Goal: Task Accomplishment & Management: Use online tool/utility

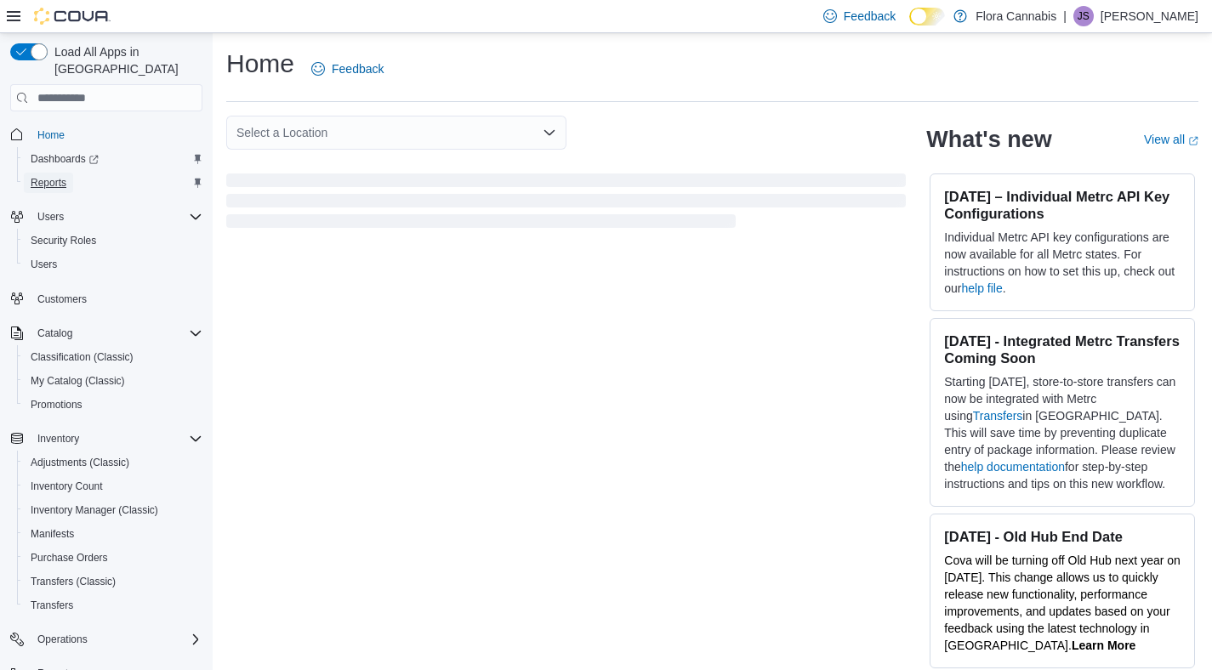
click at [46, 173] on span "Reports" at bounding box center [49, 183] width 36 height 20
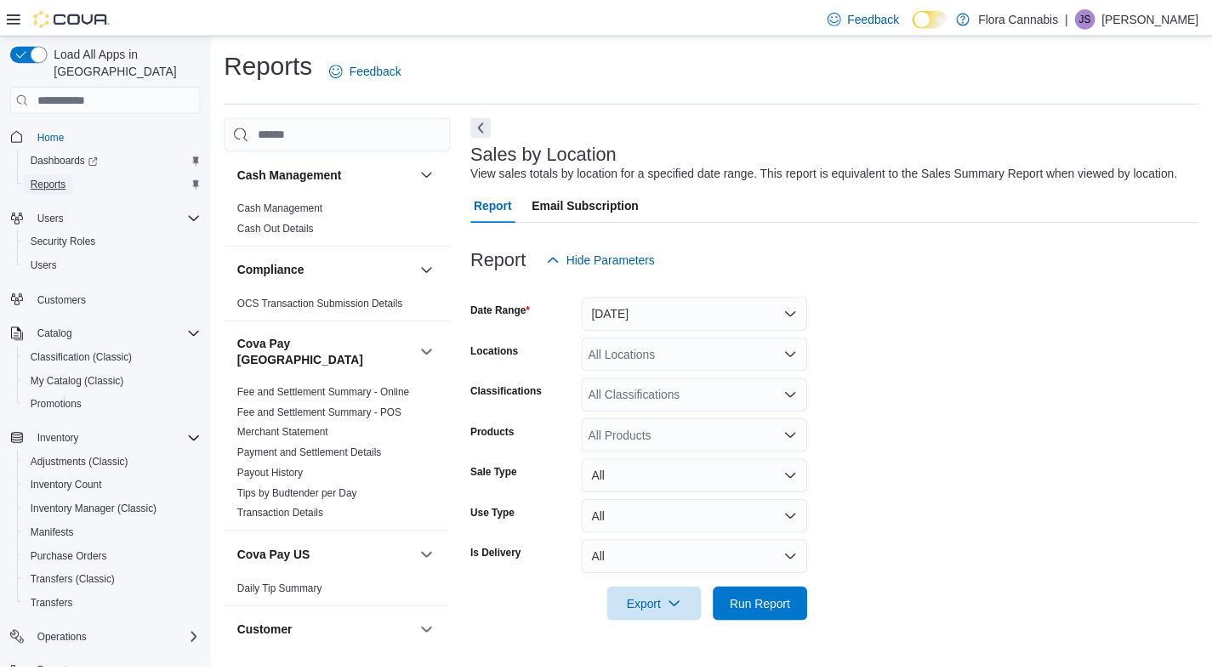
scroll to position [5, 0]
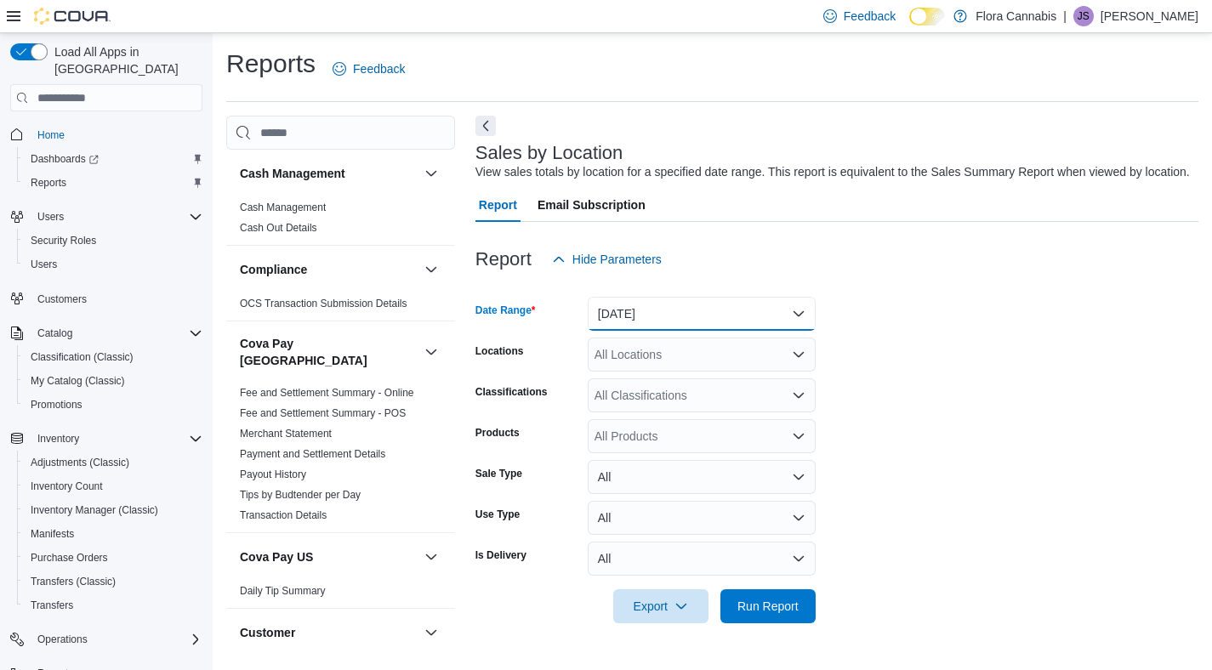
click at [697, 318] on button "[DATE]" at bounding box center [702, 314] width 228 height 34
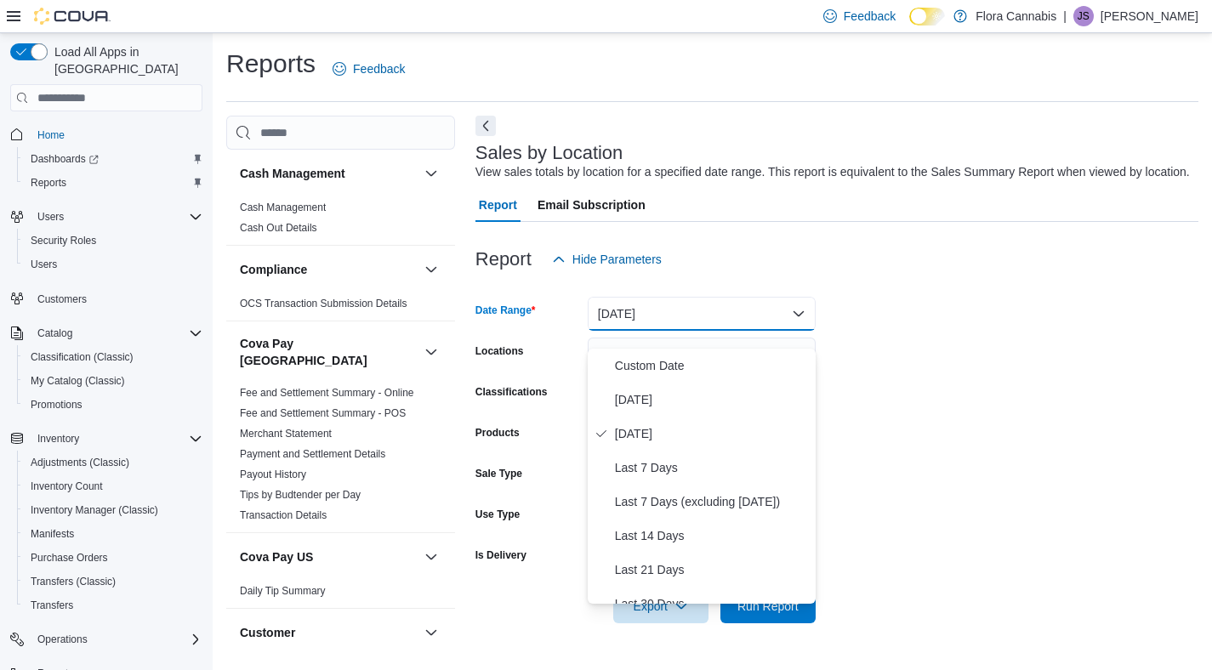
click at [690, 181] on div "View sales totals by location for a specified date range. This report is equiva…" at bounding box center [832, 172] width 714 height 18
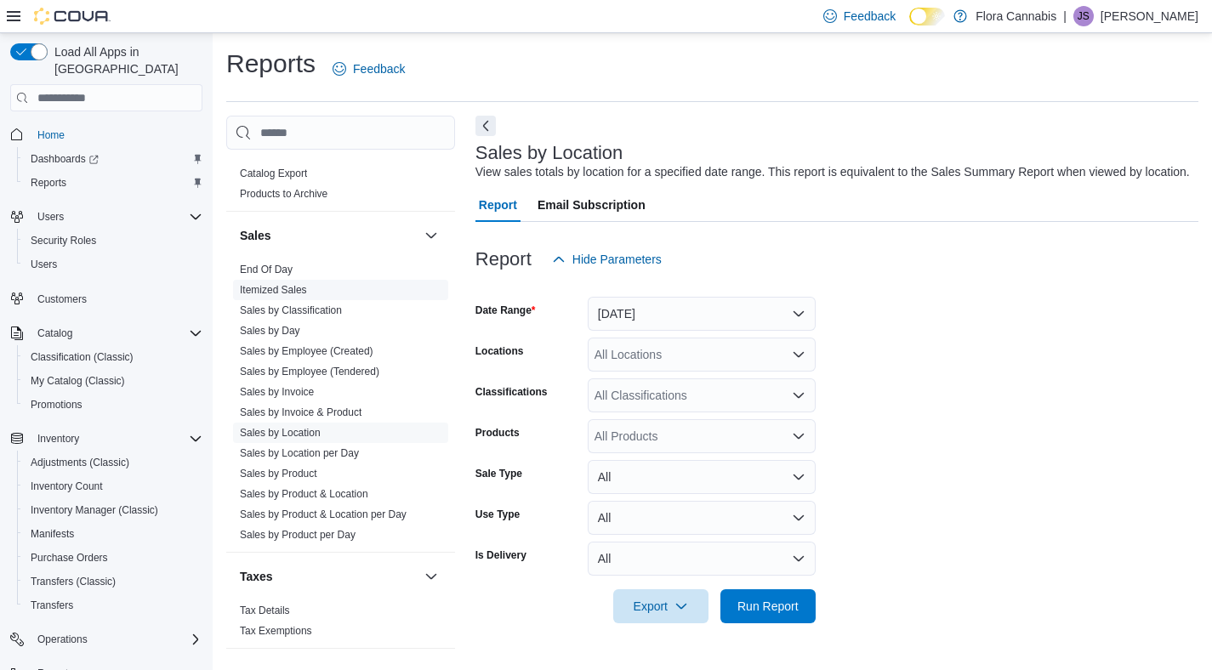
click at [262, 280] on span "Itemized Sales" at bounding box center [340, 290] width 215 height 20
click at [265, 264] on link "End Of Day" at bounding box center [266, 270] width 53 height 12
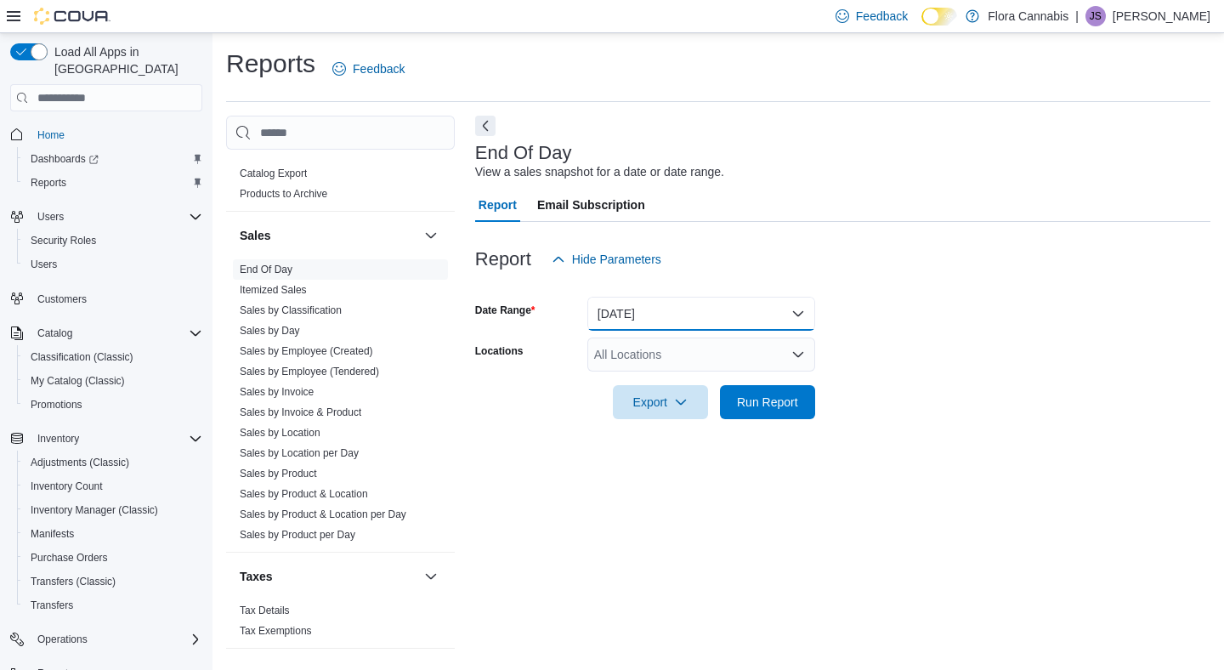
click at [659, 312] on button "[DATE]" at bounding box center [702, 314] width 228 height 34
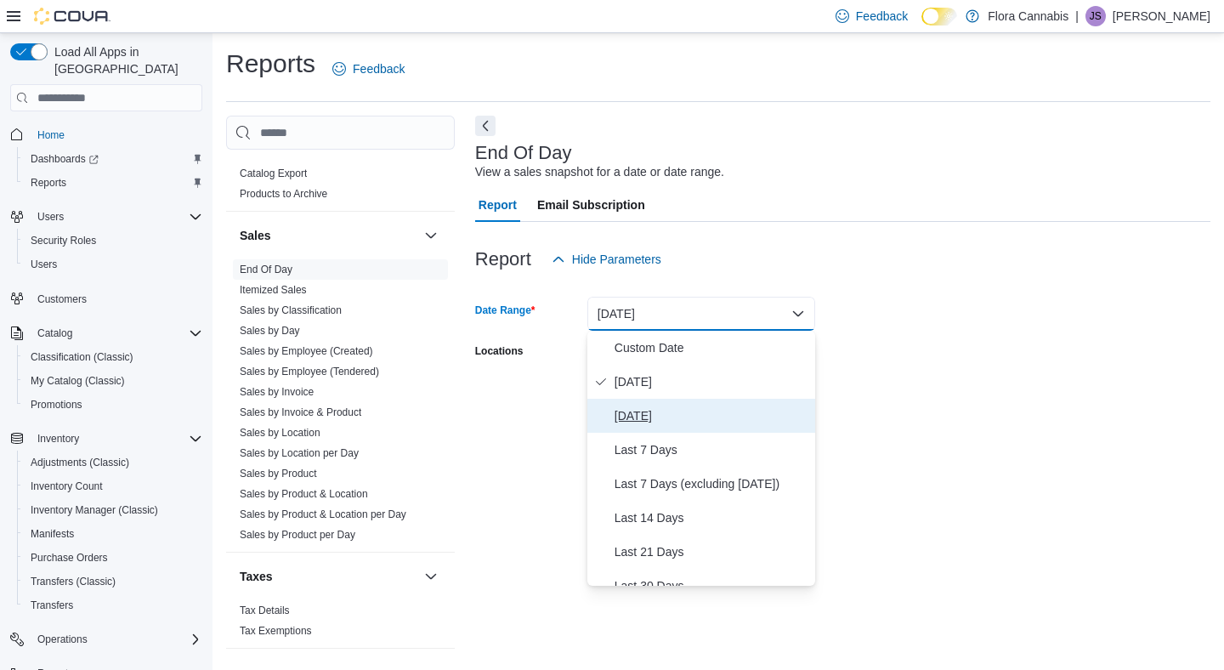
click at [661, 416] on span "[DATE]" at bounding box center [712, 416] width 194 height 20
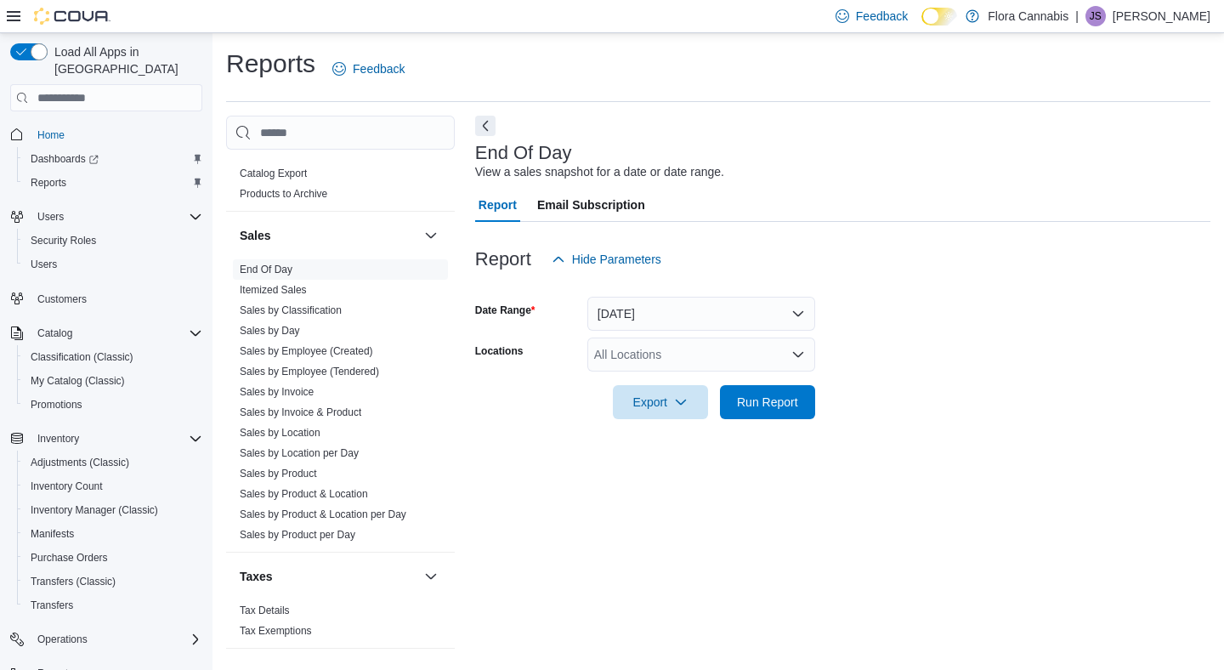
click at [1010, 272] on div "Report Hide Parameters" at bounding box center [842, 259] width 735 height 34
click at [772, 344] on div "All Locations" at bounding box center [702, 355] width 228 height 34
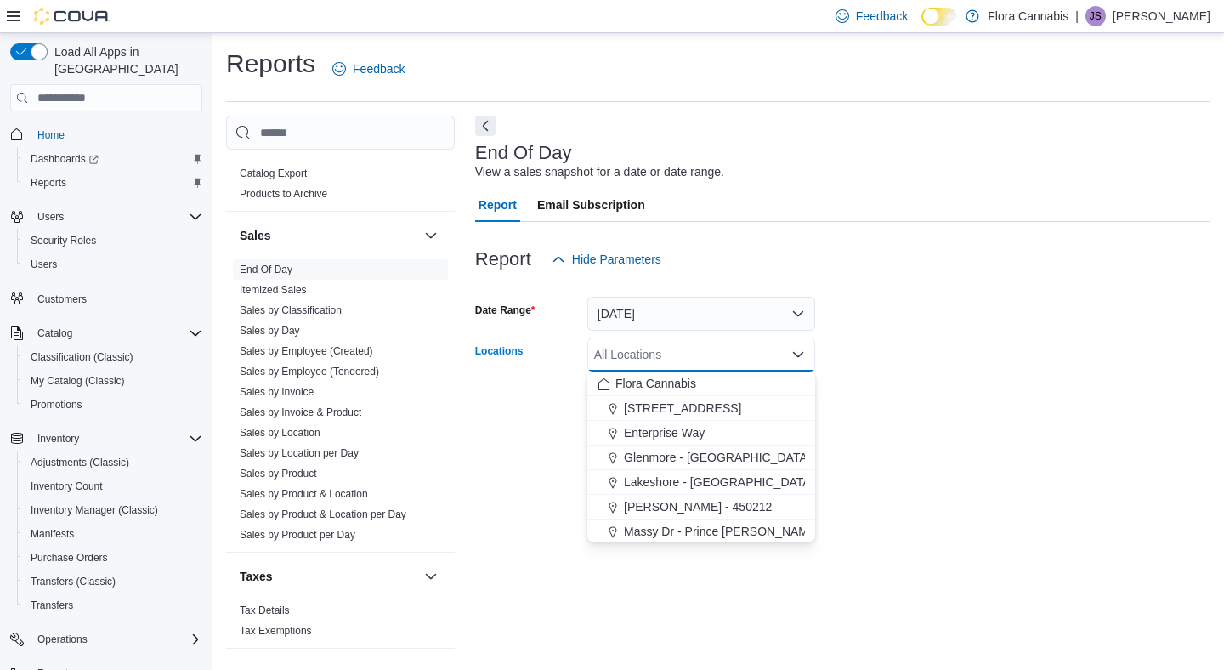
click at [709, 453] on span "Glenmore - [GEOGRAPHIC_DATA] - 450374" at bounding box center [742, 457] width 237 height 17
click at [897, 390] on form "Date Range [DATE] Locations [GEOGRAPHIC_DATA] - [GEOGRAPHIC_DATA] - 450374 Comb…" at bounding box center [842, 347] width 735 height 143
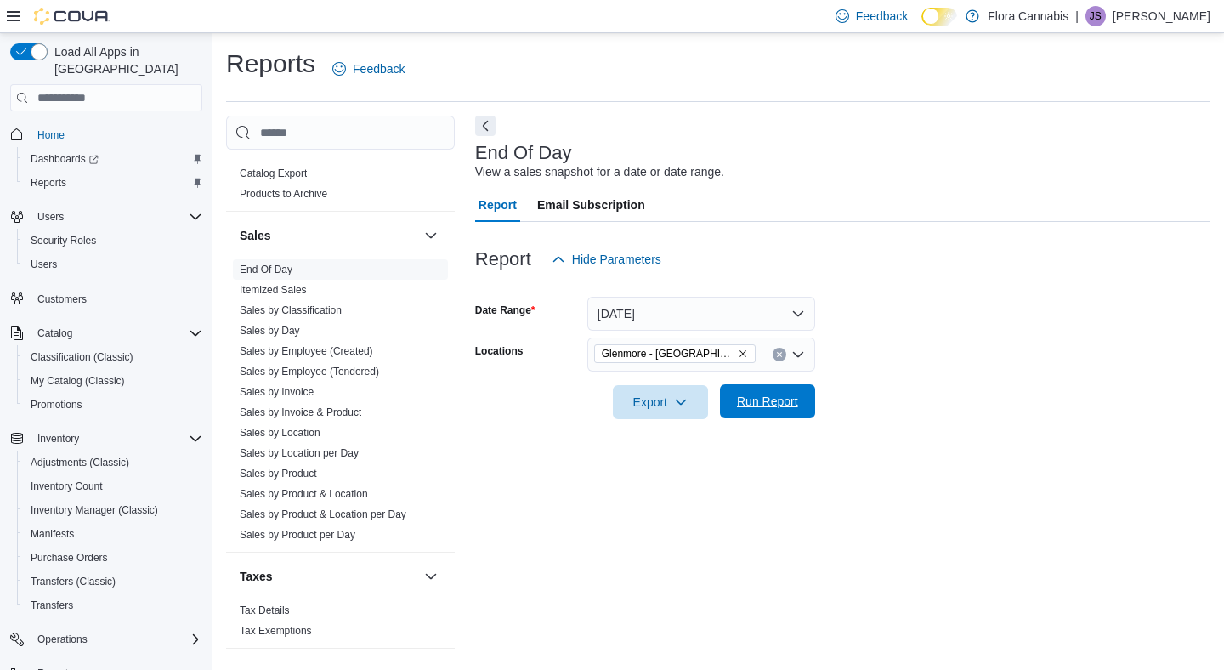
click at [760, 395] on span "Run Report" at bounding box center [767, 401] width 61 height 17
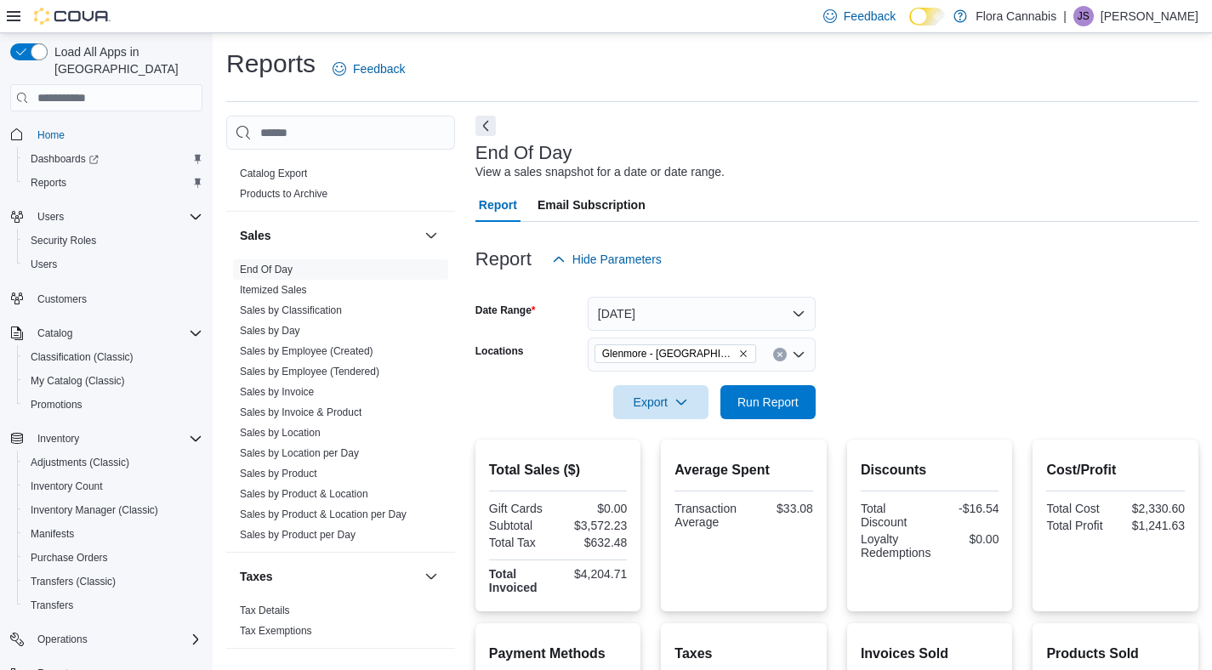
click at [745, 351] on icon "Remove Glenmore - Kelowna - 450374 from selection in this group" at bounding box center [743, 354] width 10 height 10
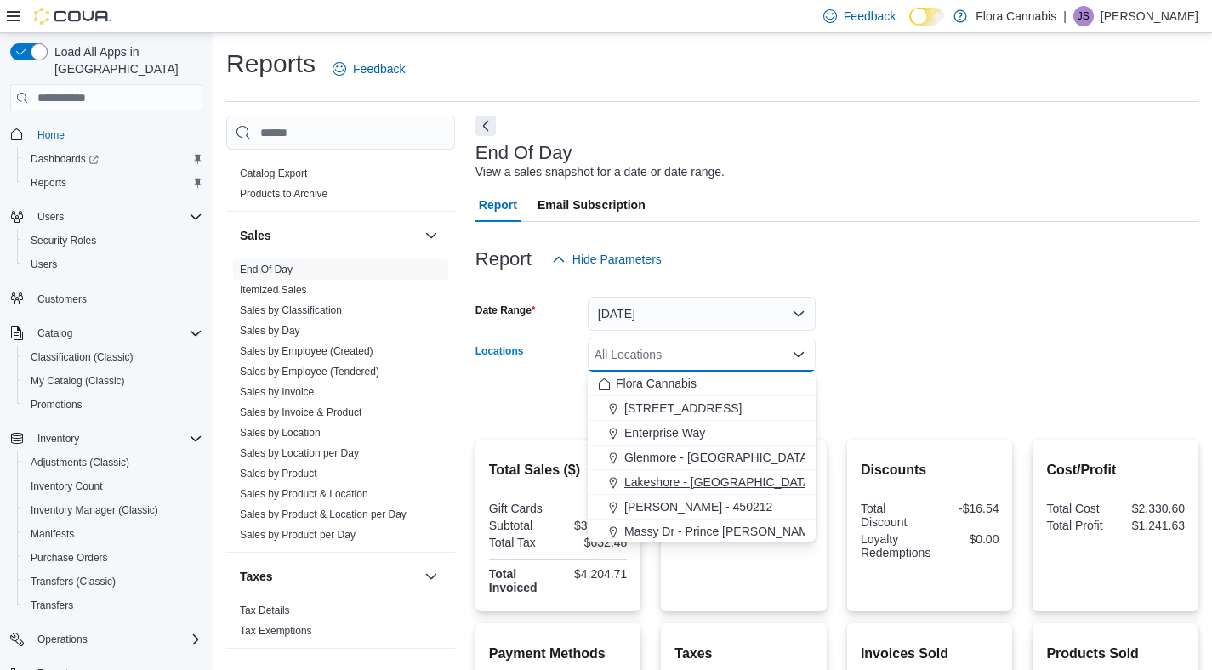
click at [679, 476] on span "Lakeshore - [GEOGRAPHIC_DATA] - 450372" at bounding box center [744, 482] width 241 height 17
click at [993, 400] on form "Date Range [DATE] Locations [GEOGRAPHIC_DATA] - [GEOGRAPHIC_DATA] - 450372 Comb…" at bounding box center [836, 347] width 723 height 143
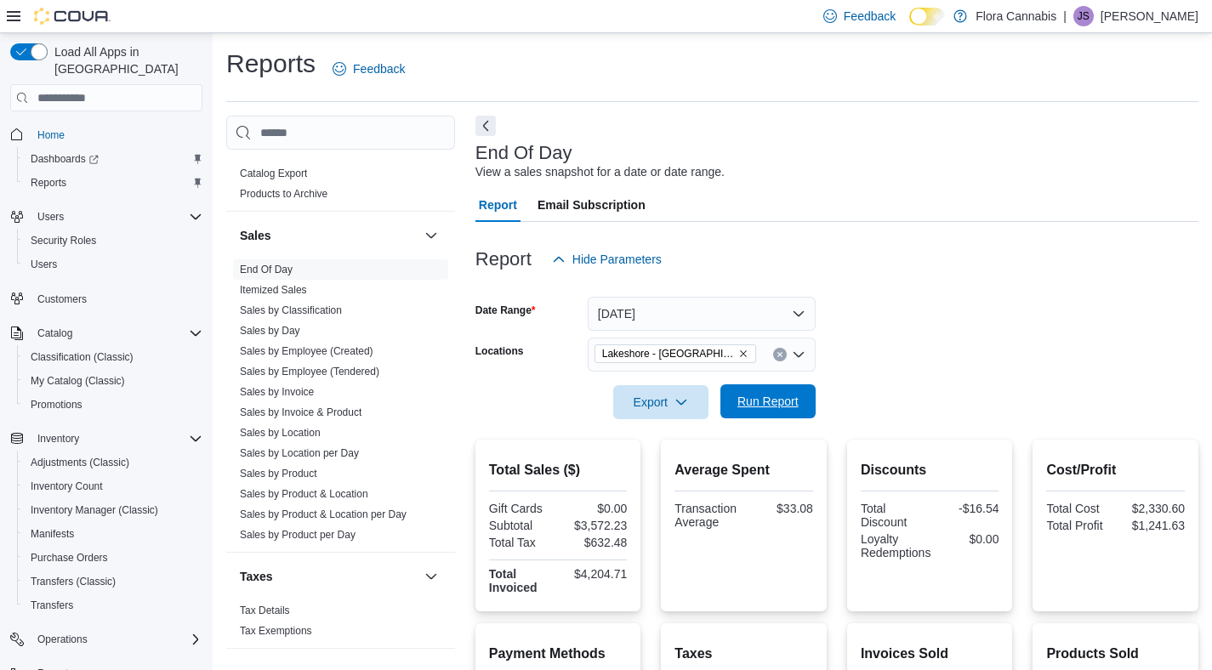
click at [771, 395] on span "Run Report" at bounding box center [767, 401] width 61 height 17
click at [746, 354] on icon "Remove Lakeshore - Kelowna - 450372 from selection in this group" at bounding box center [743, 354] width 10 height 10
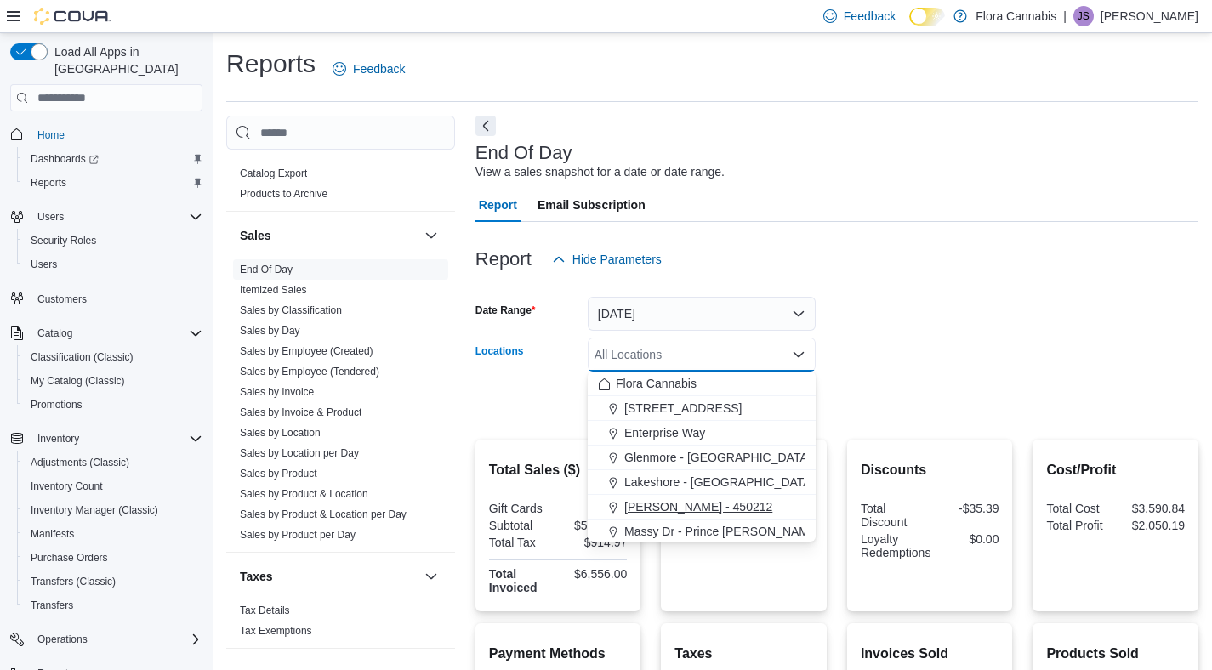
click at [686, 503] on span "[PERSON_NAME] - 450212" at bounding box center [698, 506] width 148 height 17
click at [943, 349] on form "Date Range [DATE] Locations [GEOGRAPHIC_DATA] - [GEOGRAPHIC_DATA] - 450212 Comb…" at bounding box center [836, 347] width 723 height 143
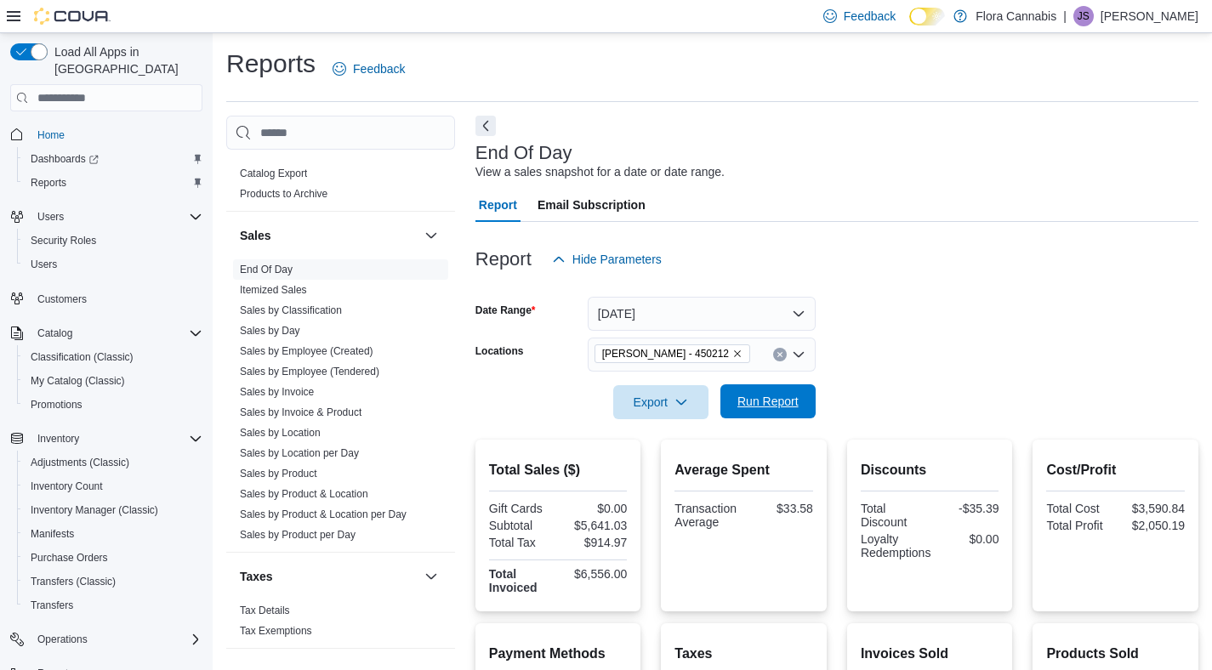
click at [772, 406] on span "Run Report" at bounding box center [767, 401] width 61 height 17
click at [742, 355] on icon "Remove Lawrence - Kelowna - 450212 from selection in this group" at bounding box center [737, 354] width 10 height 10
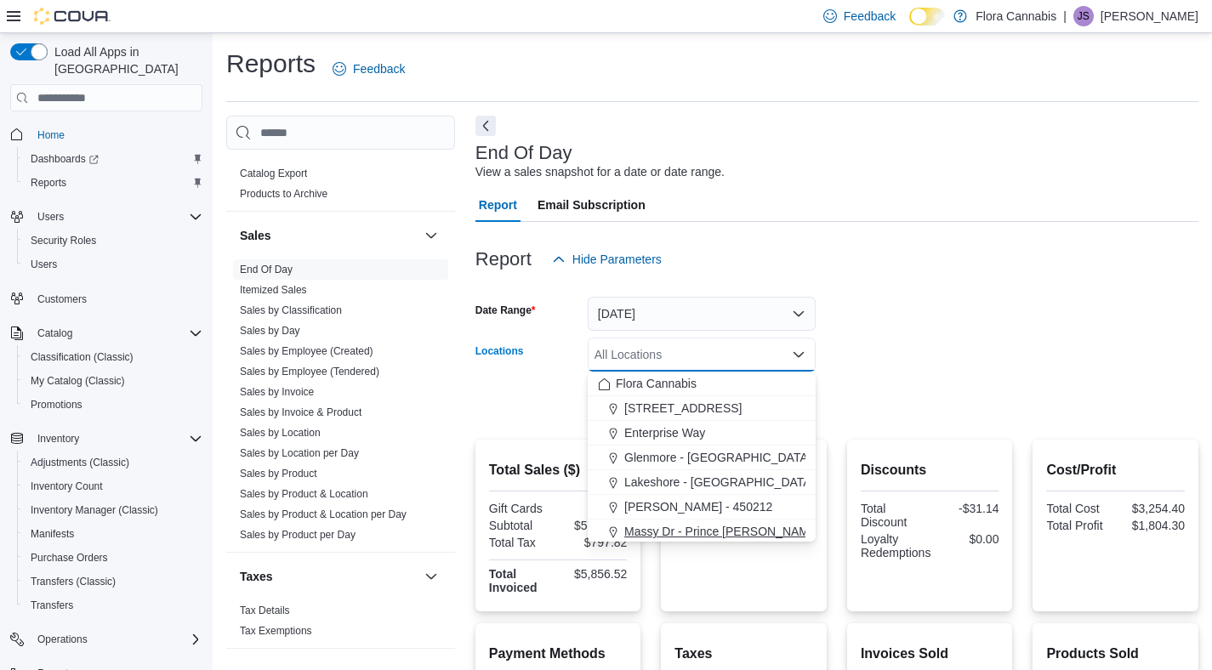
click at [673, 539] on span "Massy Dr - Prince [PERSON_NAME] - 450075" at bounding box center [747, 531] width 246 height 17
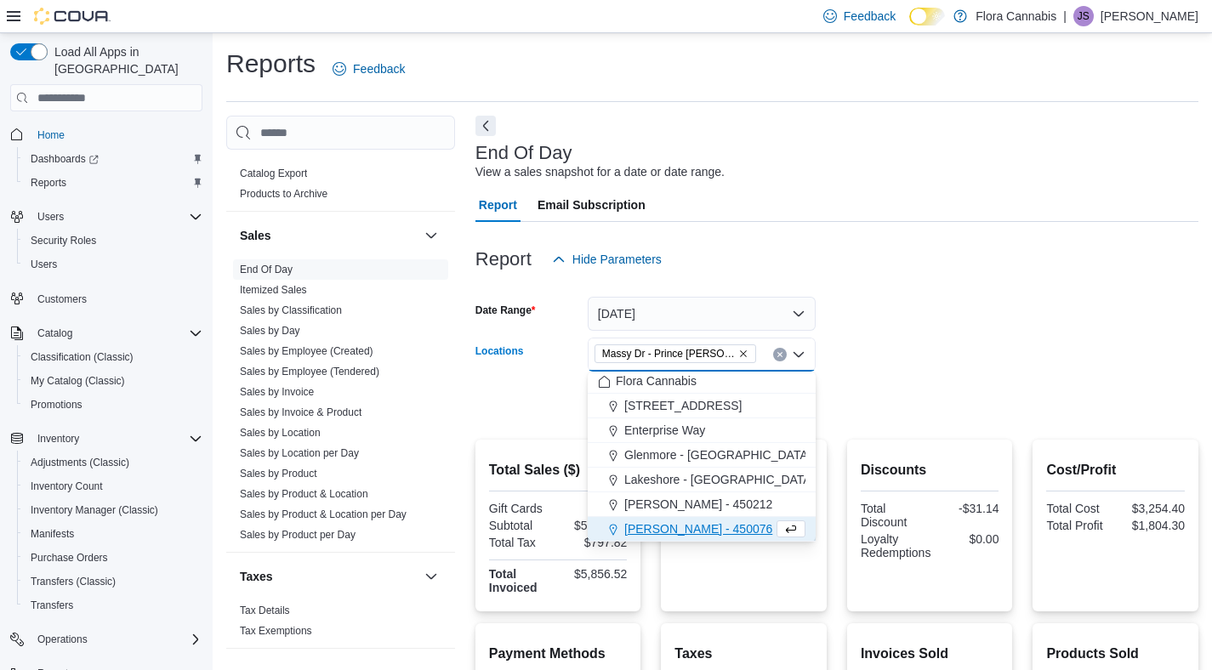
click at [991, 340] on form "Date Range [DATE] Locations Massy Dr - [GEOGRAPHIC_DATA][PERSON_NAME] - 450075 …" at bounding box center [836, 347] width 723 height 143
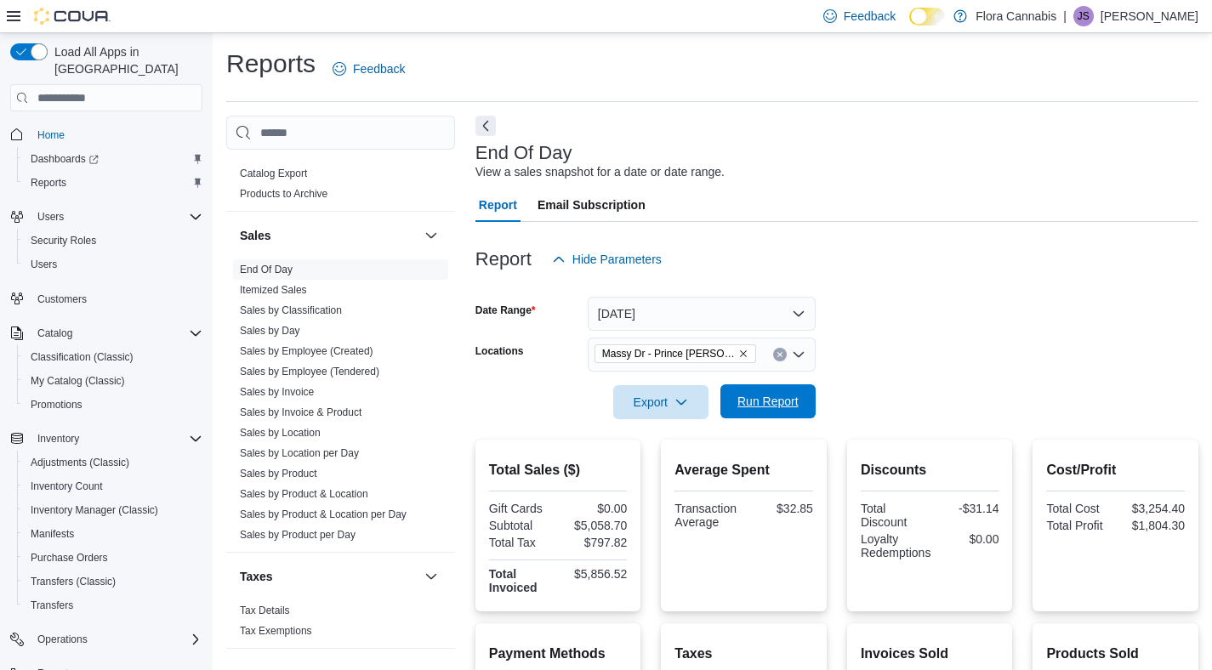
click at [777, 402] on span "Run Report" at bounding box center [767, 401] width 61 height 17
click at [744, 352] on icon "Remove Massy Dr - Prince George - 450075 from selection in this group" at bounding box center [743, 354] width 7 height 7
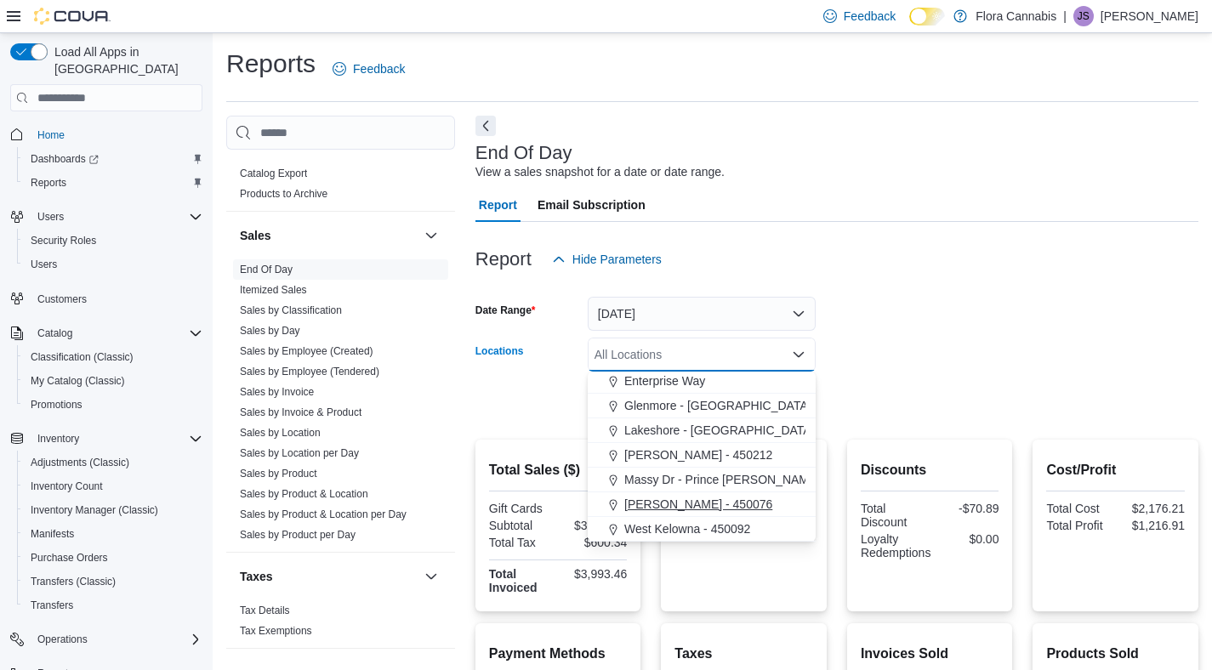
click at [726, 500] on div "[PERSON_NAME] - 450076" at bounding box center [701, 504] width 207 height 17
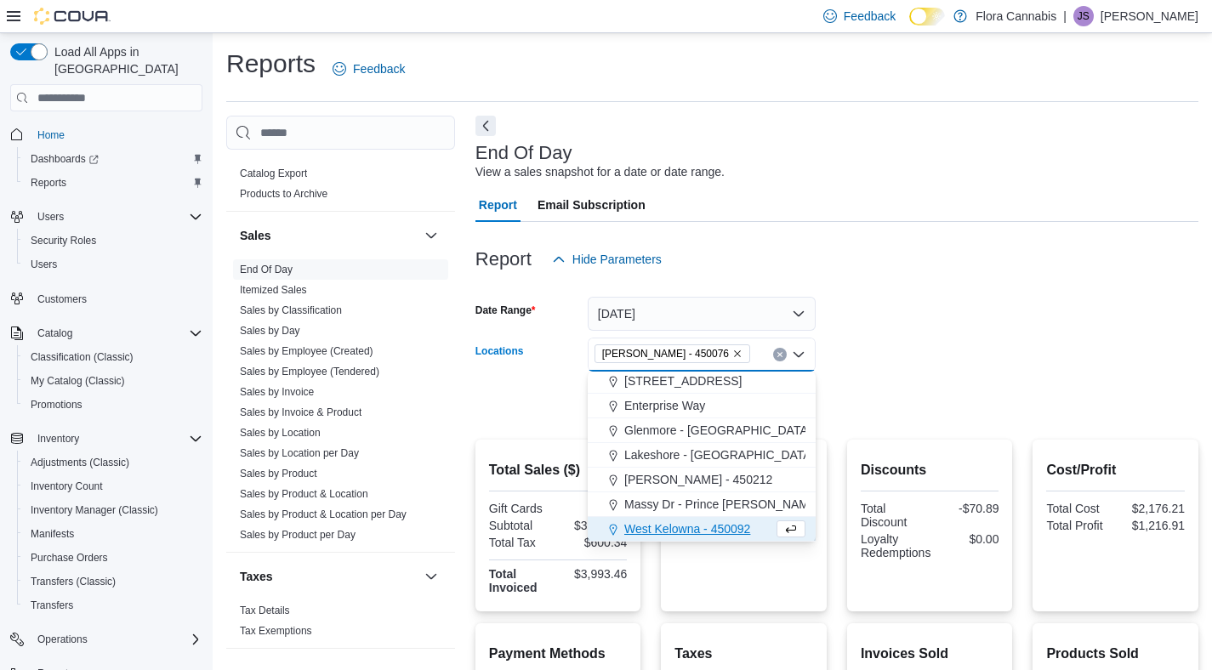
scroll to position [27, 0]
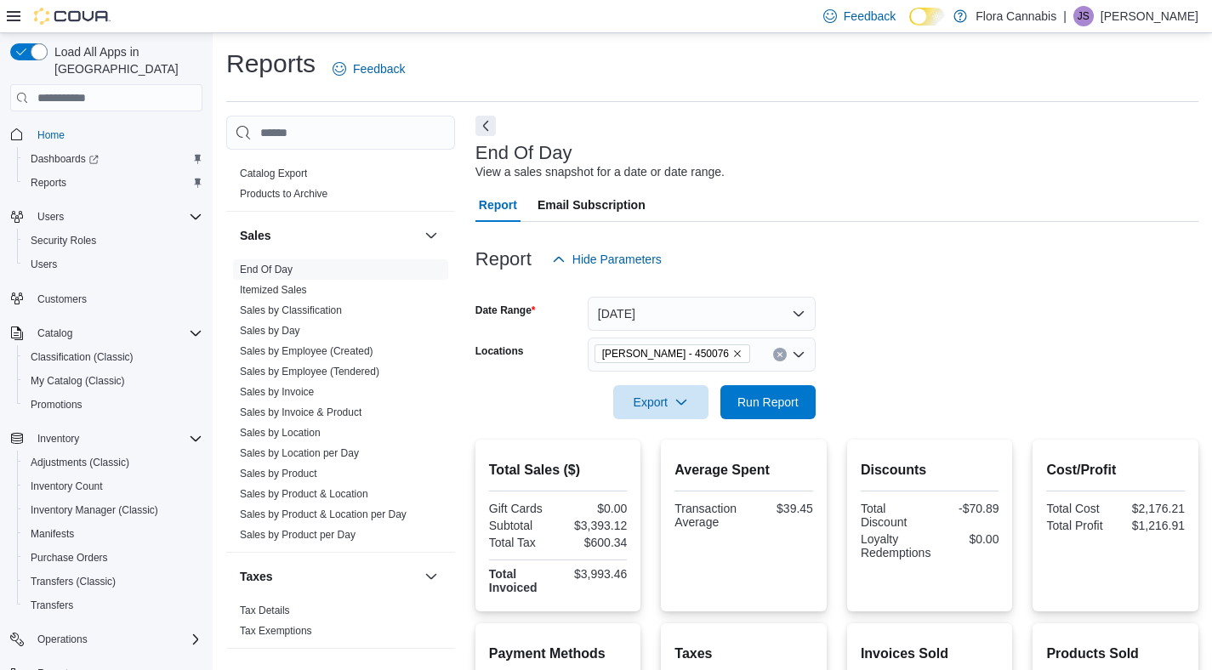
click at [1008, 361] on form "Date Range [DATE] Locations [GEOGRAPHIC_DATA] - 450076 Export Run Report" at bounding box center [836, 347] width 723 height 143
click at [735, 387] on span "Run Report" at bounding box center [767, 401] width 75 height 34
click at [732, 354] on icon "Remove Vernon - 450076 from selection in this group" at bounding box center [737, 354] width 10 height 10
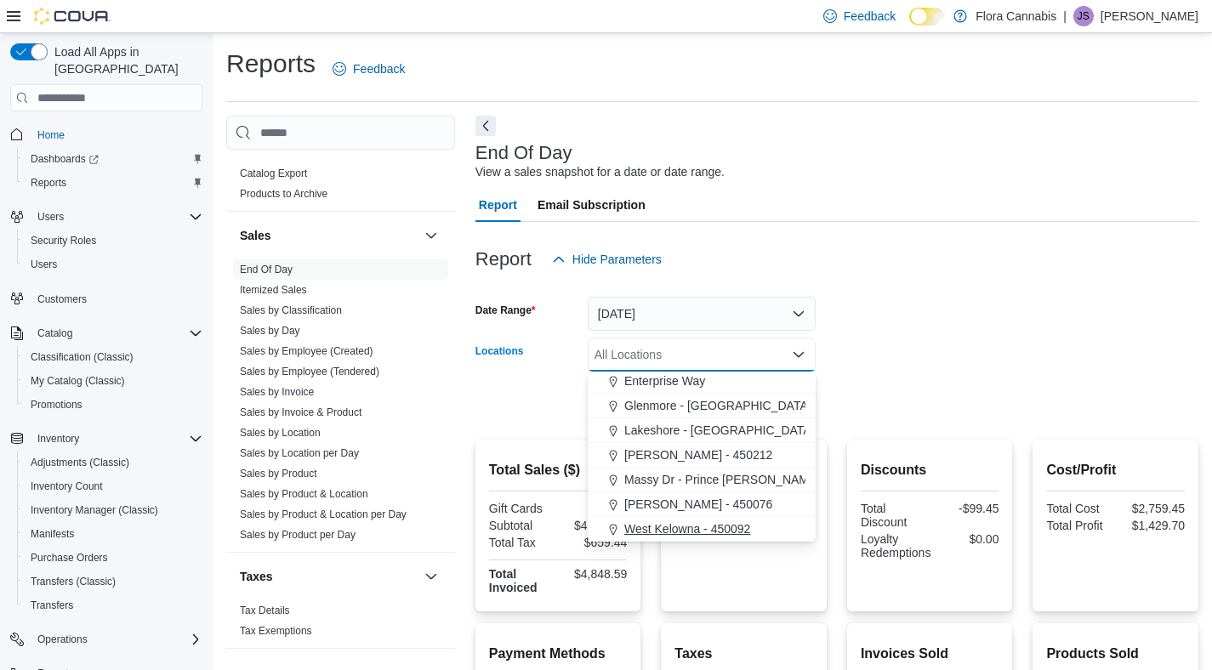
click at [650, 533] on span "West Kelowna - 450092" at bounding box center [687, 528] width 126 height 17
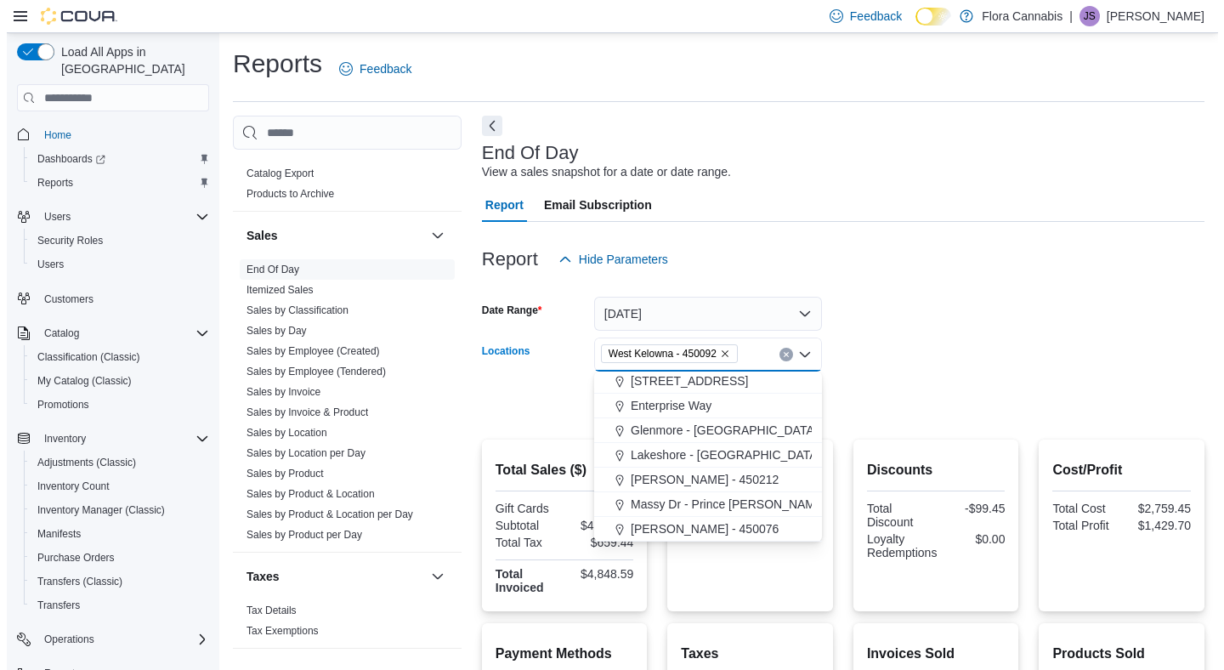
scroll to position [27, 0]
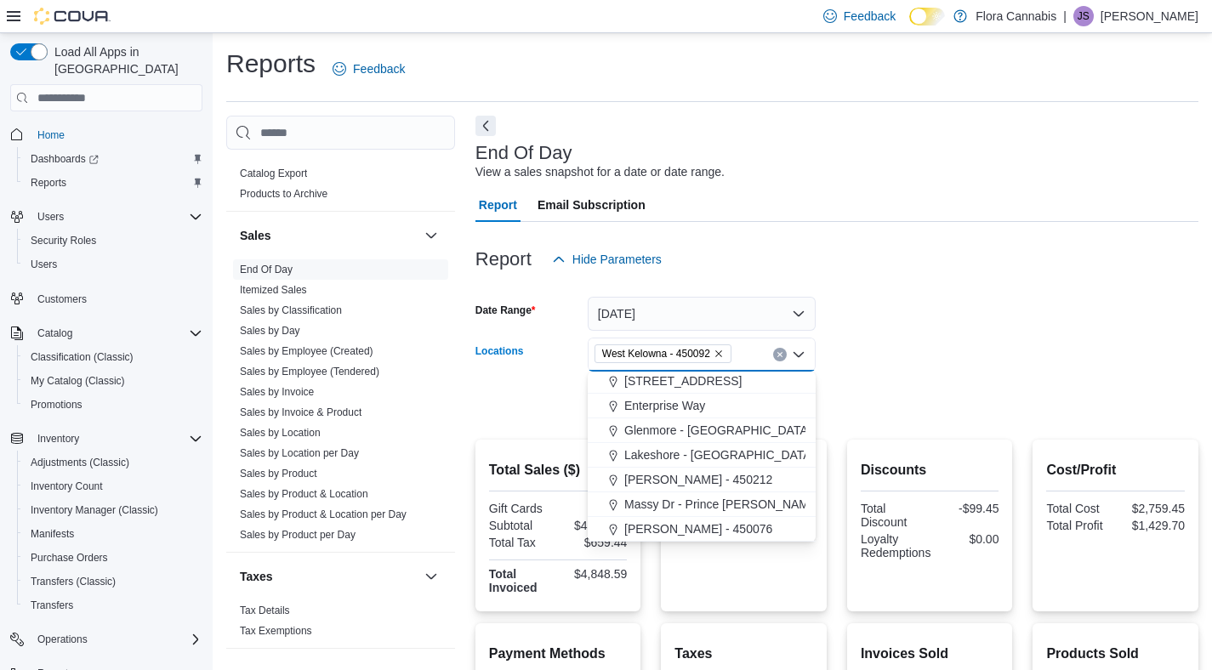
click at [995, 298] on form "Date Range [DATE] Locations [GEOGRAPHIC_DATA] - 450092 Combo box. Selected. [GE…" at bounding box center [836, 347] width 723 height 143
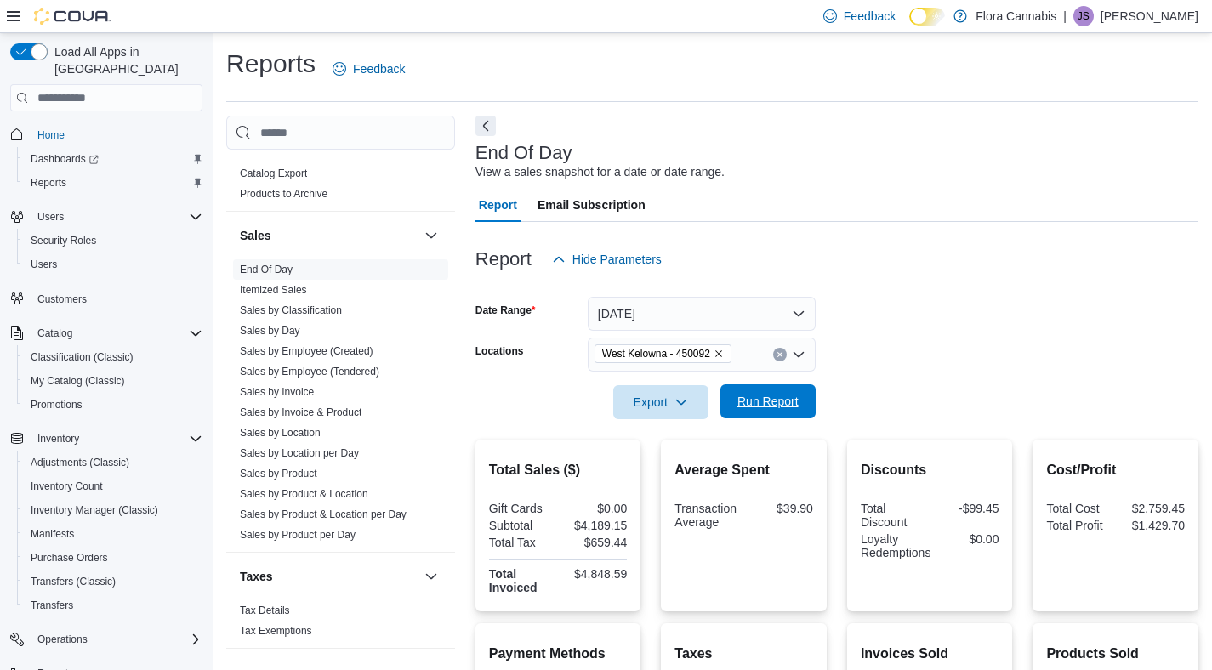
click at [755, 391] on span "Run Report" at bounding box center [767, 401] width 75 height 34
click at [722, 351] on icon "Remove West Kelowna - 450092 from selection in this group" at bounding box center [718, 354] width 7 height 7
click at [297, 427] on link "Sales by Location" at bounding box center [280, 433] width 81 height 12
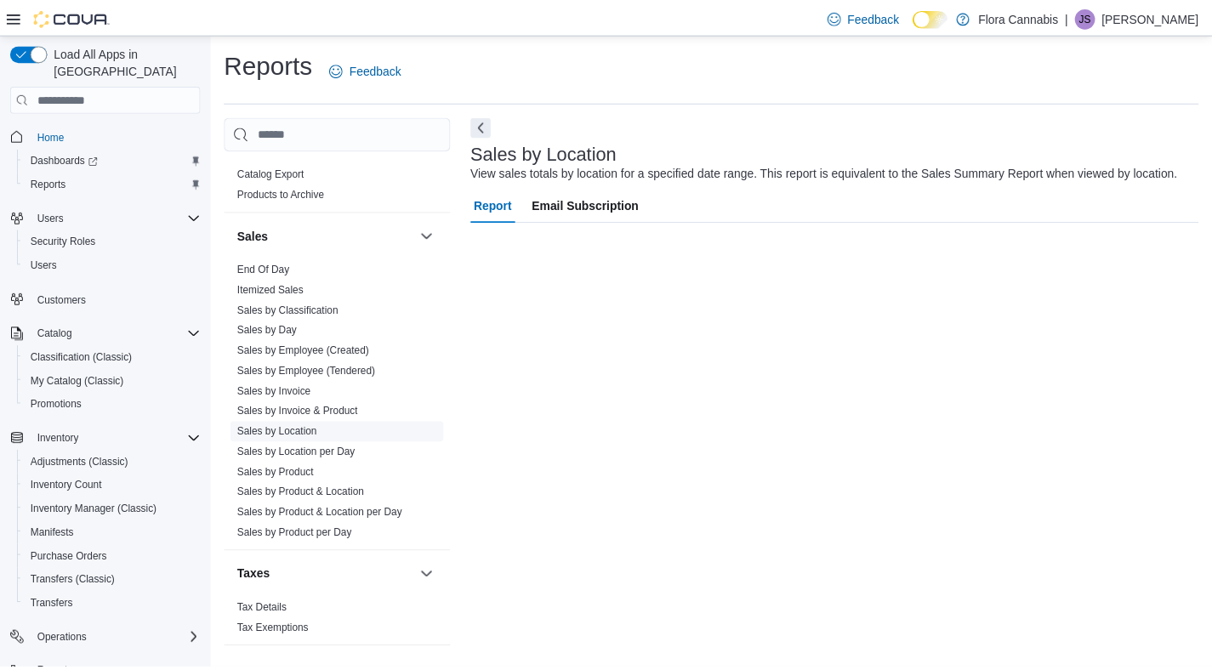
scroll to position [5, 0]
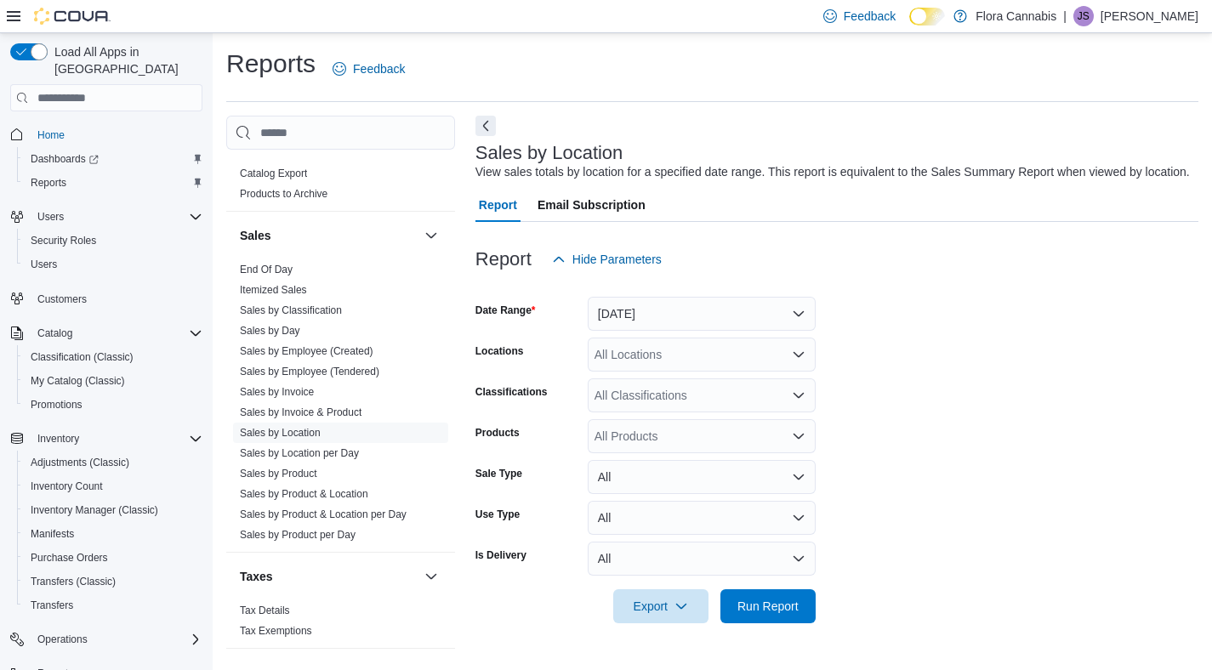
click at [676, 357] on div "All Locations" at bounding box center [702, 355] width 228 height 34
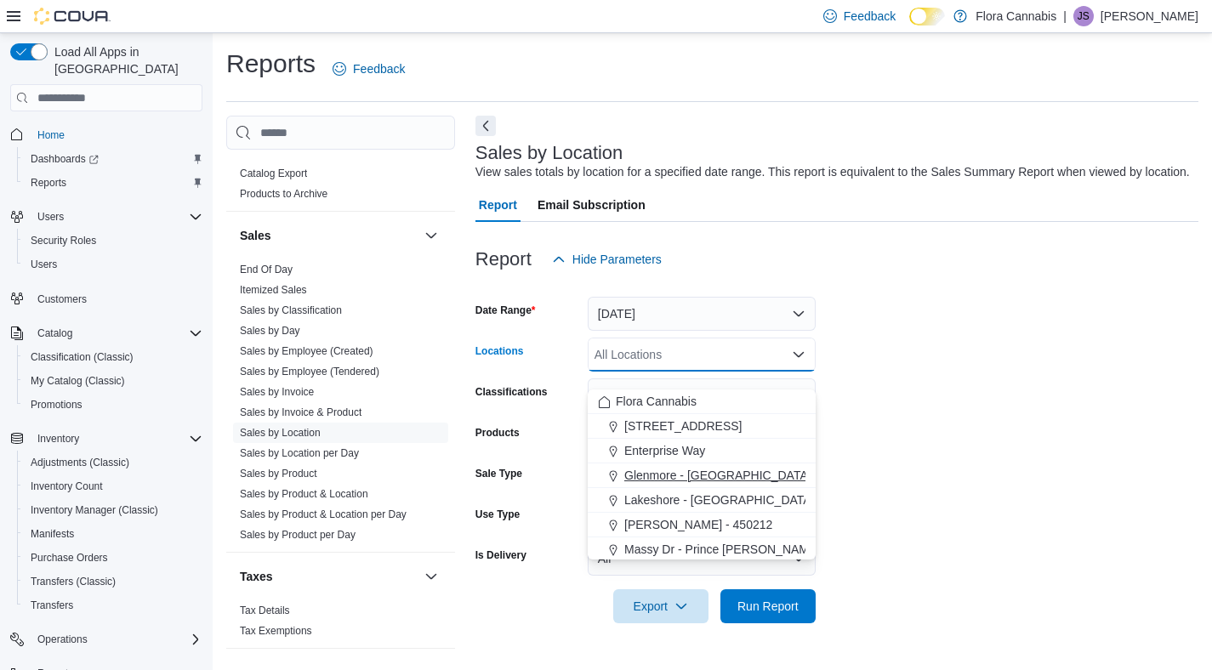
click at [682, 467] on span "Glenmore - [GEOGRAPHIC_DATA] - 450374" at bounding box center [742, 475] width 237 height 17
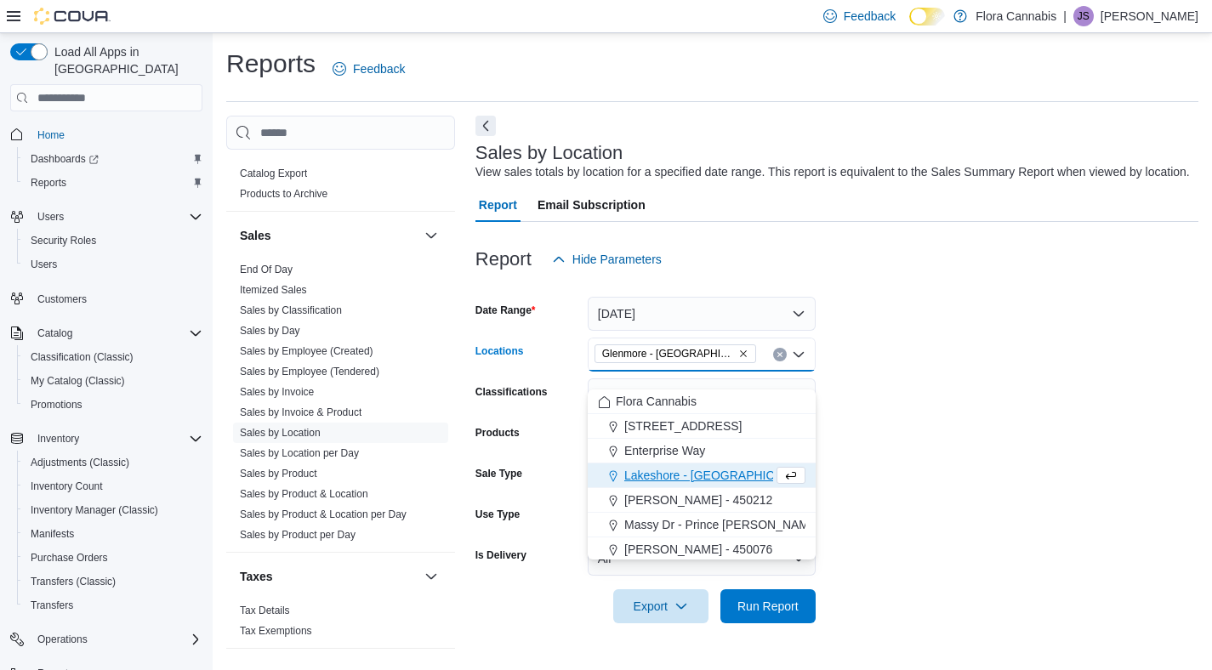
click at [1016, 443] on form "Date Range [DATE] Locations [GEOGRAPHIC_DATA] - [GEOGRAPHIC_DATA] - 450374 Comb…" at bounding box center [836, 449] width 723 height 347
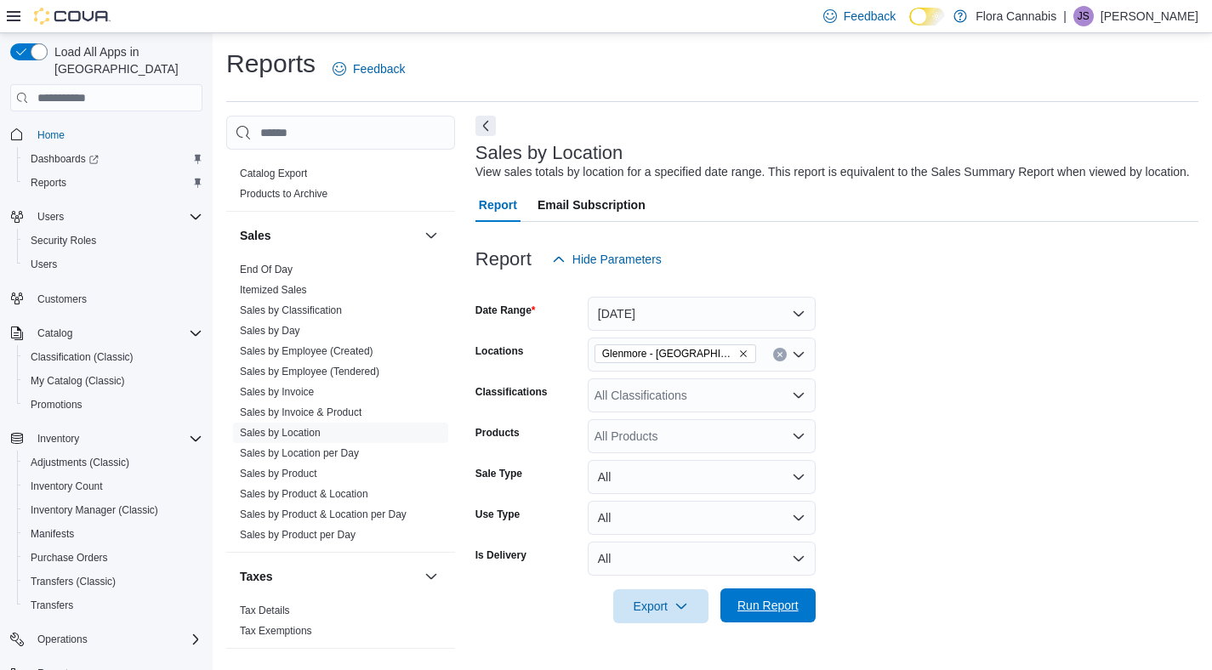
click at [778, 610] on span "Run Report" at bounding box center [767, 605] width 61 height 17
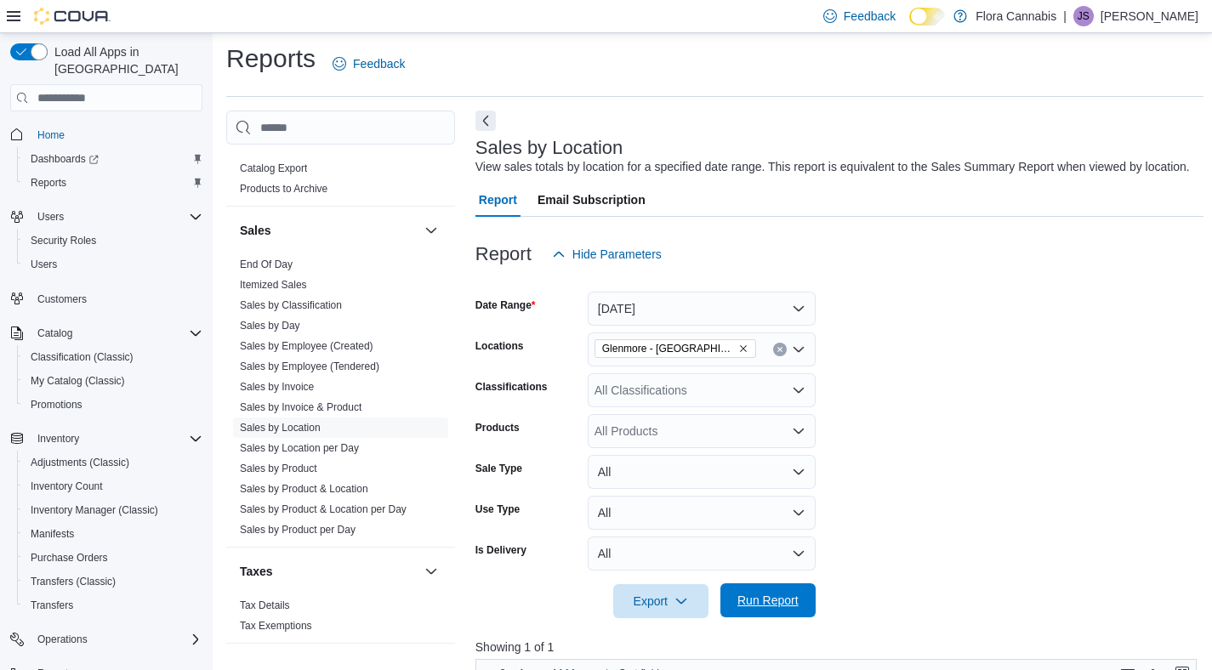
drag, startPoint x: 743, startPoint y: 625, endPoint x: 723, endPoint y: 620, distance: 21.0
click at [741, 609] on span "Run Report" at bounding box center [767, 600] width 61 height 17
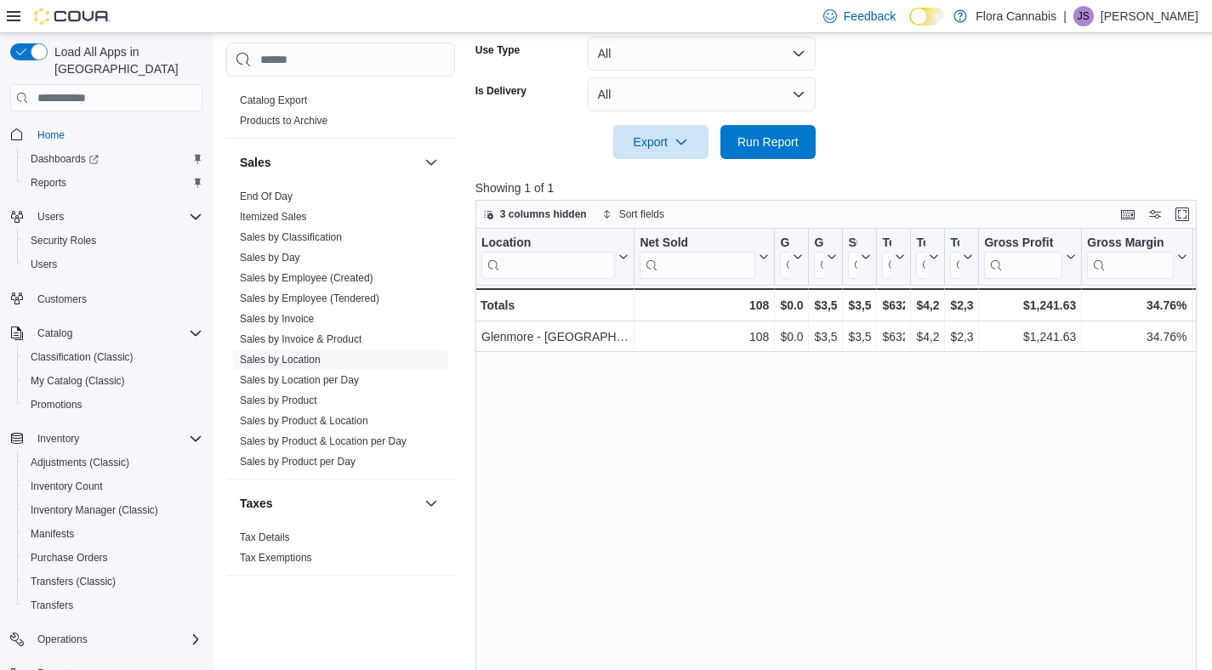
scroll to position [317, 0]
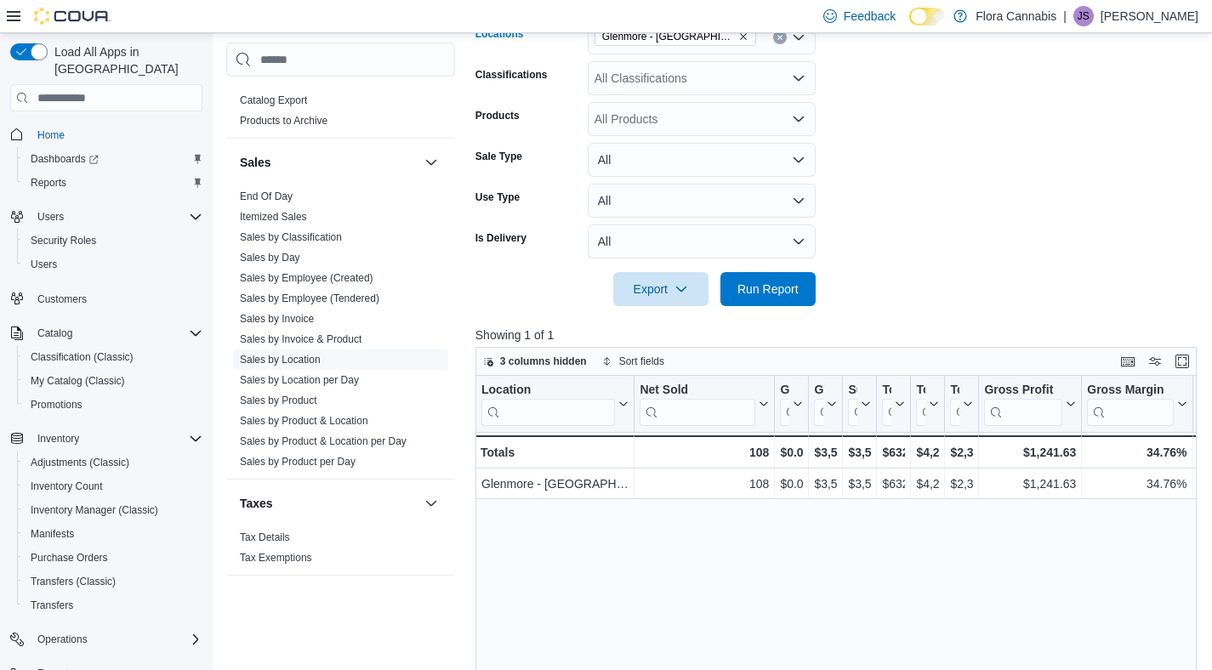
click at [747, 42] on icon "Remove Glenmore - Kelowna - 450374 from selection in this group" at bounding box center [743, 36] width 10 height 10
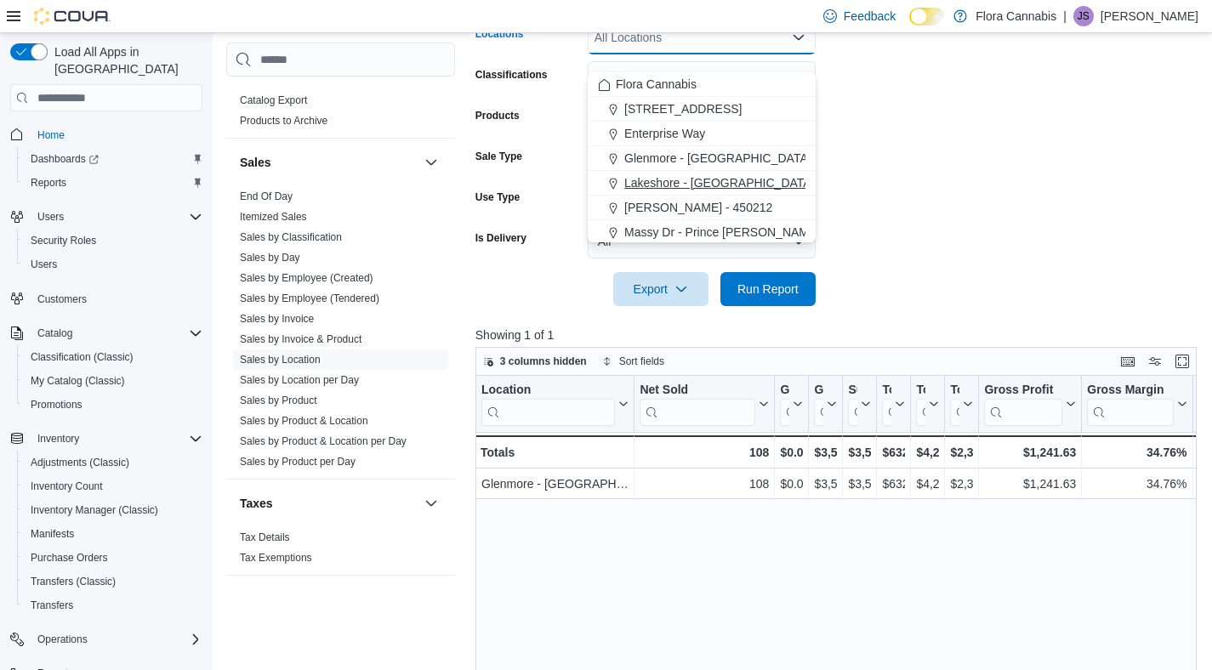
click at [696, 175] on span "Lakeshore - [GEOGRAPHIC_DATA] - 450372" at bounding box center [744, 182] width 241 height 17
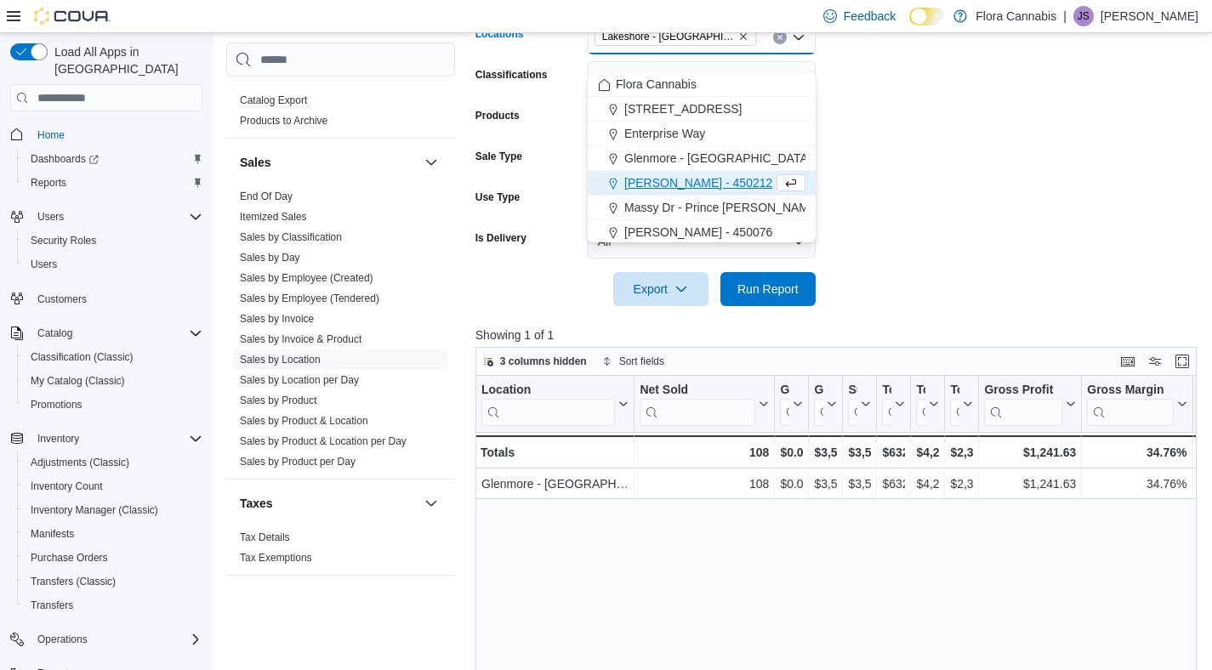
click at [940, 170] on form "Date Range [DATE] Locations [GEOGRAPHIC_DATA] - [GEOGRAPHIC_DATA] - 450372 Comb…" at bounding box center [839, 132] width 729 height 347
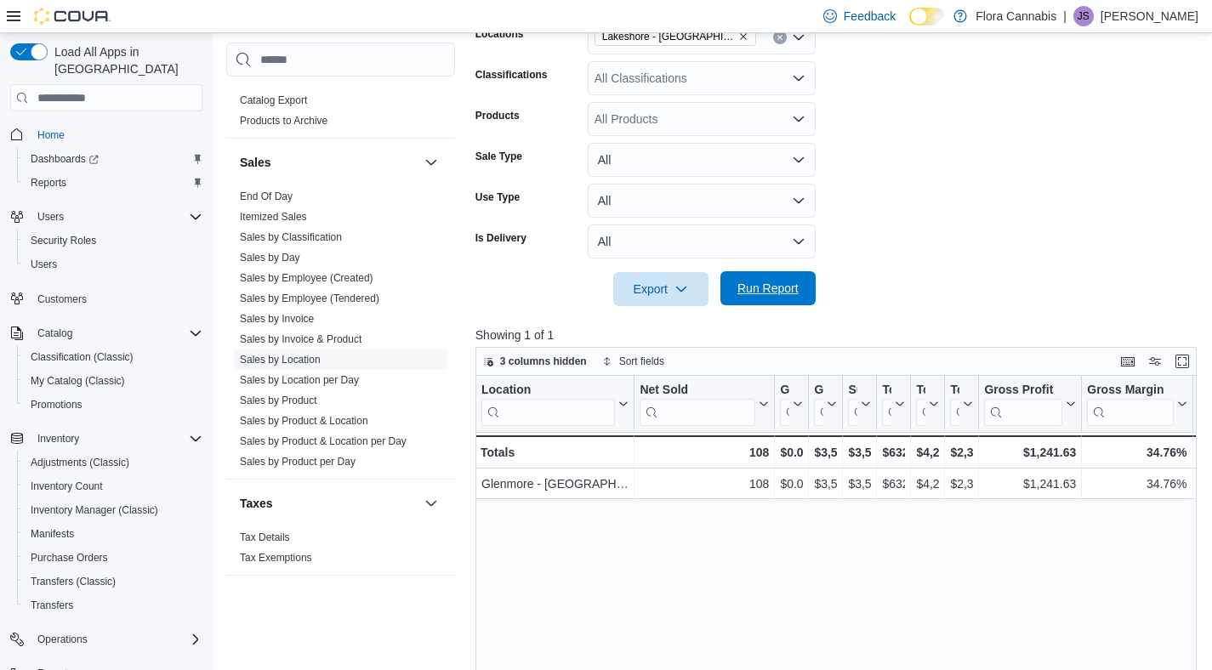
click at [775, 297] on span "Run Report" at bounding box center [767, 288] width 61 height 17
click at [743, 42] on icon "Remove Lakeshore - Kelowna - 450372 from selection in this group" at bounding box center [743, 36] width 10 height 10
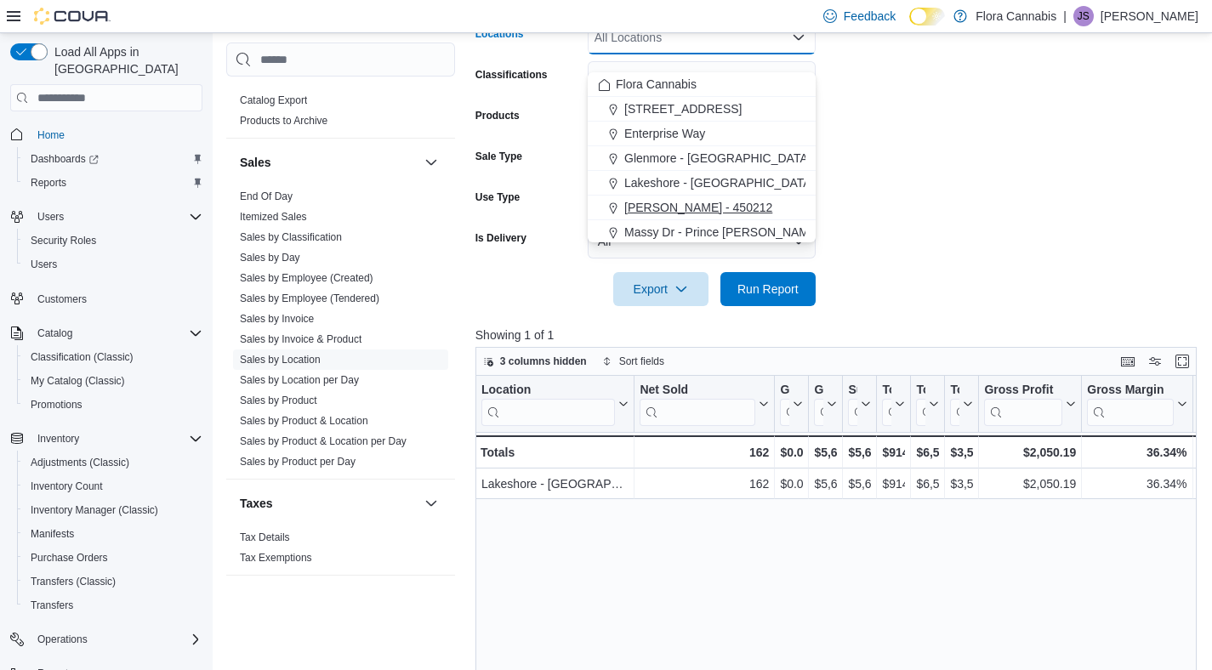
click at [710, 209] on span "[PERSON_NAME] - 450212" at bounding box center [698, 207] width 148 height 17
drag, startPoint x: 1058, startPoint y: 212, endPoint x: 1039, endPoint y: 216, distance: 19.2
click at [1057, 212] on form "Date Range [DATE] Locations [GEOGRAPHIC_DATA] - [GEOGRAPHIC_DATA] - 450212 Comb…" at bounding box center [839, 132] width 729 height 347
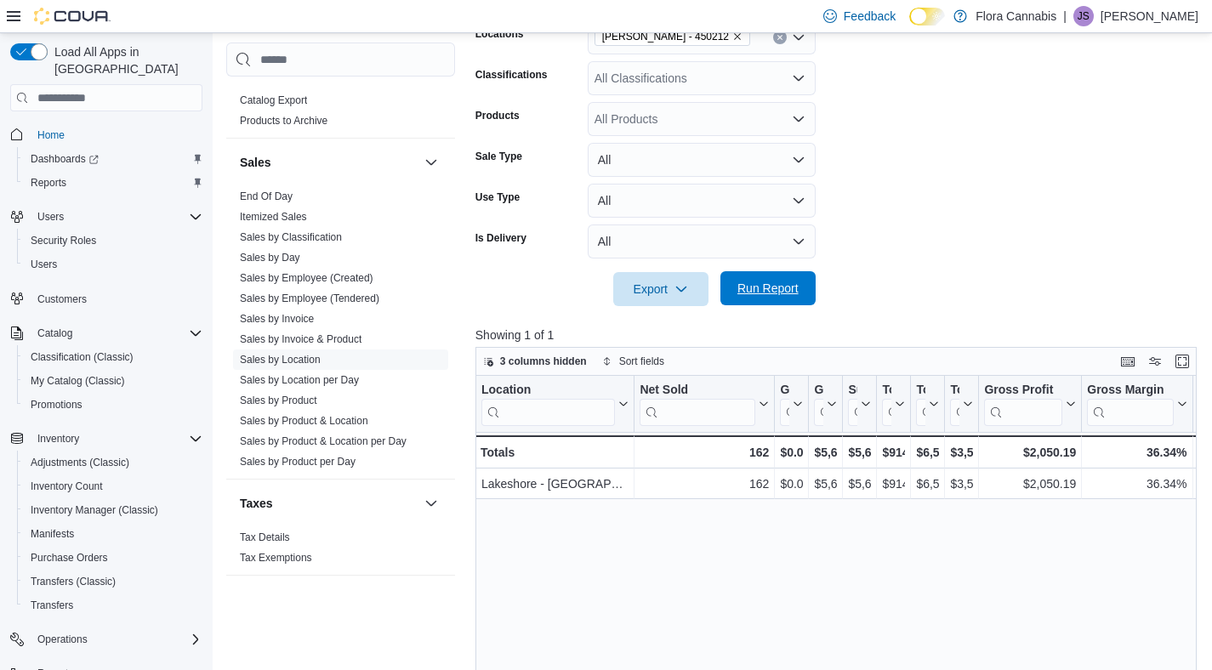
click at [809, 304] on button "Run Report" at bounding box center [767, 288] width 95 height 34
click at [742, 42] on icon "Remove Lawrence - Kelowna - 450212 from selection in this group" at bounding box center [737, 36] width 10 height 10
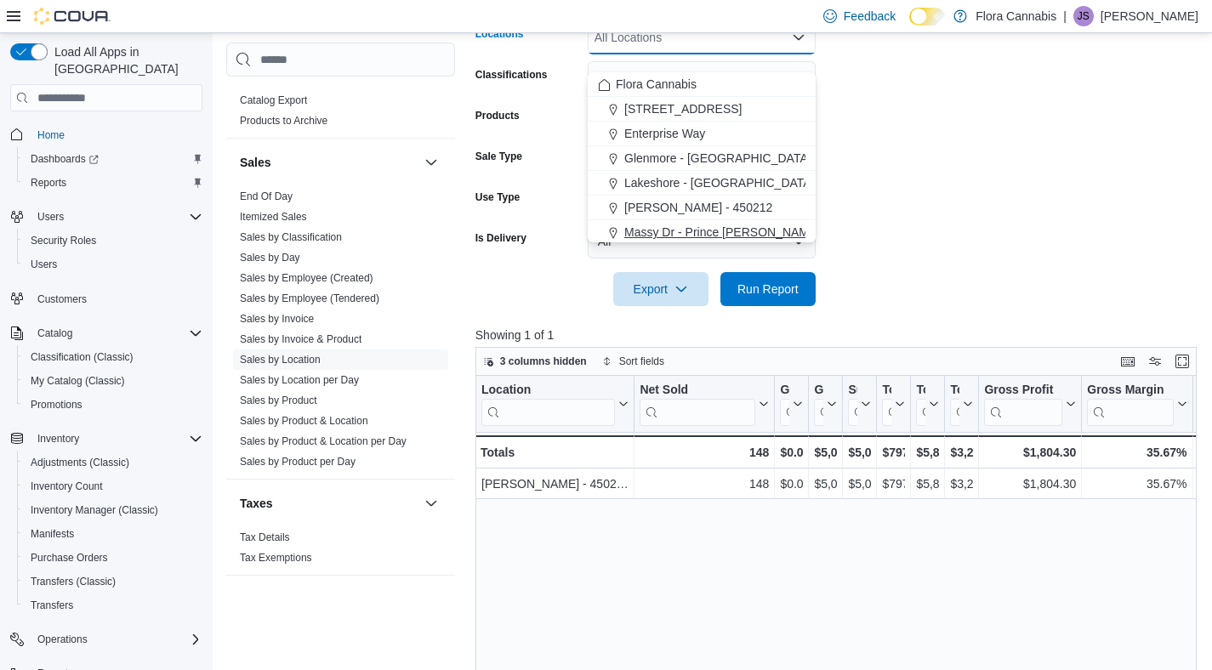
click at [694, 233] on span "Massy Dr - Prince [PERSON_NAME] - 450075" at bounding box center [747, 232] width 246 height 17
click at [931, 249] on form "Date Range [DATE] Locations Massy Dr - [GEOGRAPHIC_DATA][PERSON_NAME] - 450075 …" at bounding box center [839, 132] width 729 height 347
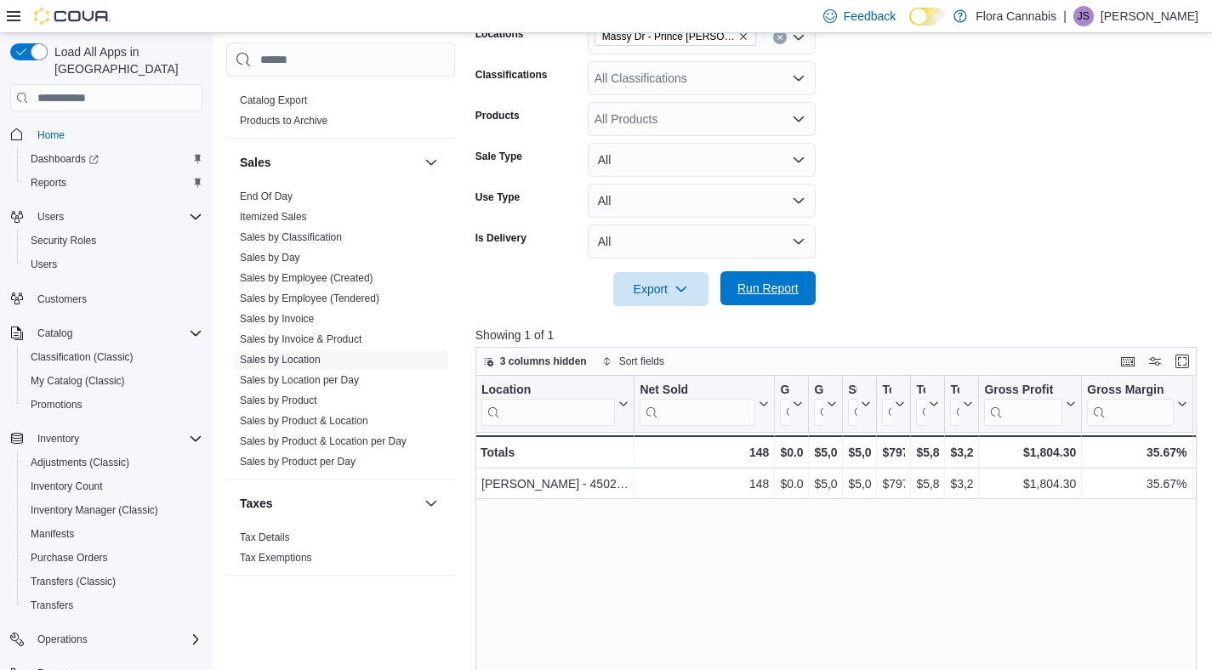
click at [758, 297] on span "Run Report" at bounding box center [767, 288] width 61 height 17
click at [746, 42] on icon "Remove Massy Dr - Prince George - 450075 from selection in this group" at bounding box center [743, 36] width 10 height 10
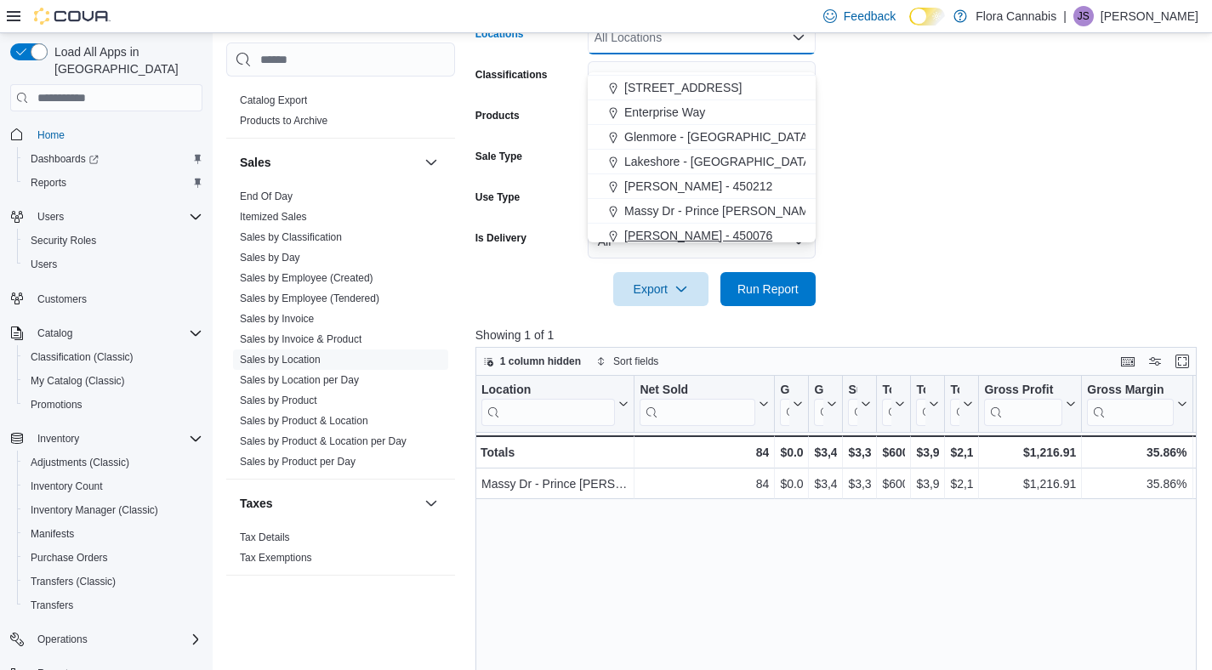
click at [697, 225] on button "[PERSON_NAME] - 450076" at bounding box center [702, 236] width 228 height 25
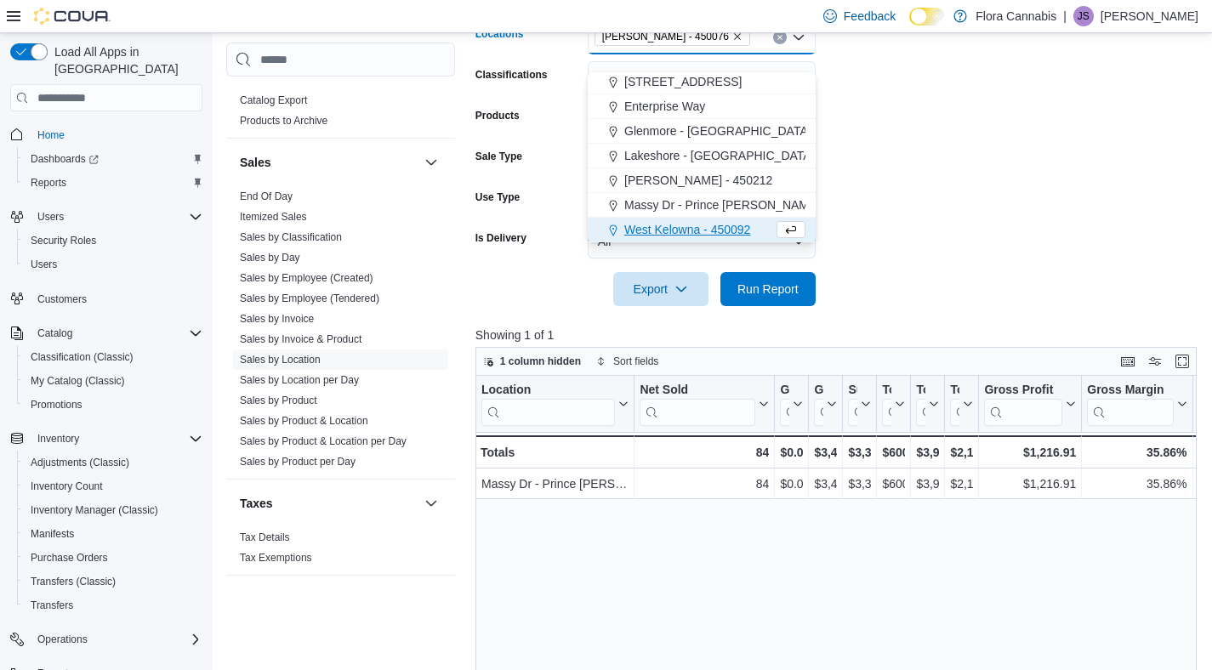
drag, startPoint x: 967, startPoint y: 236, endPoint x: 819, endPoint y: 290, distance: 157.3
click at [967, 236] on form "Date Range [DATE] Locations [GEOGRAPHIC_DATA] - 450076 Combo box. Selected. [PE…" at bounding box center [839, 132] width 729 height 347
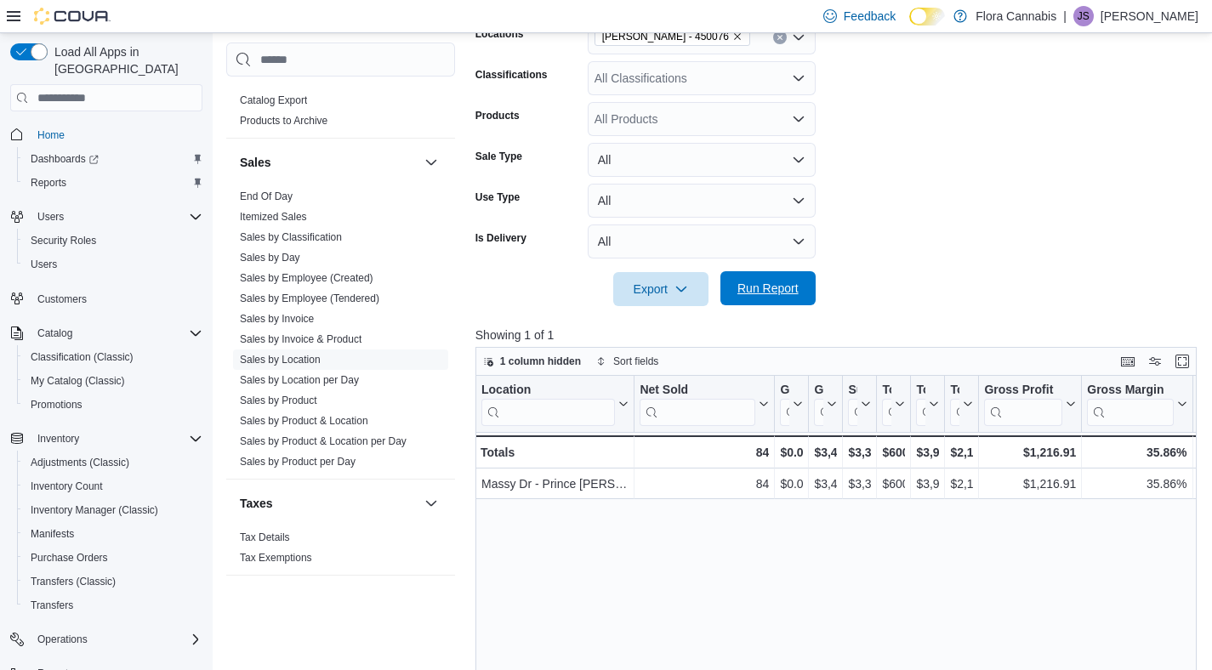
click at [801, 290] on span "Run Report" at bounding box center [767, 288] width 75 height 34
click at [732, 42] on icon "Remove Vernon - 450076 from selection in this group" at bounding box center [737, 36] width 10 height 10
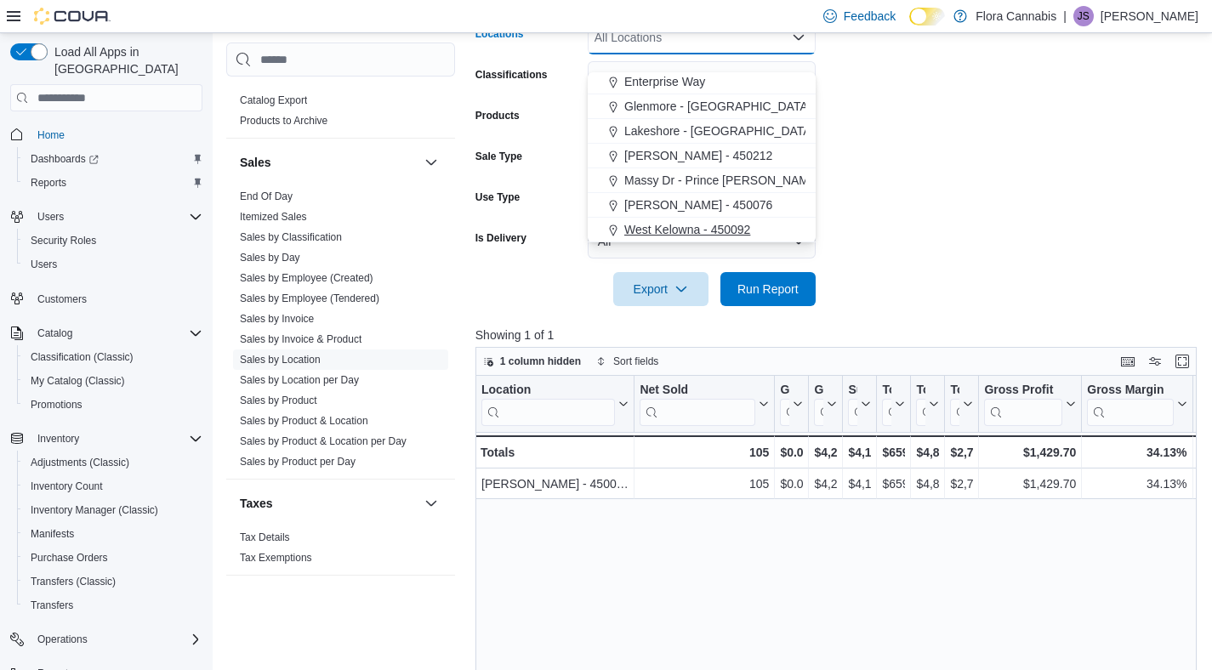
click at [713, 219] on button "West Kelowna - 450092" at bounding box center [702, 230] width 228 height 25
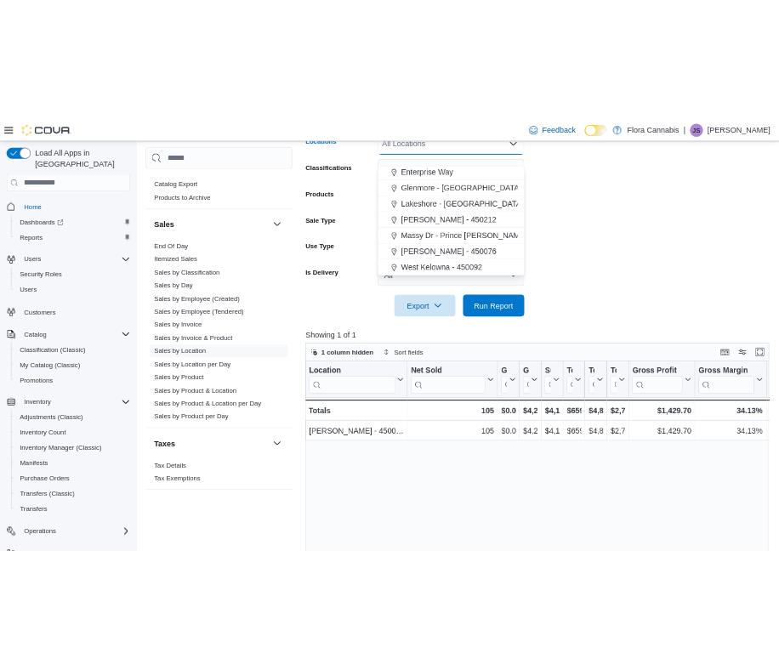
scroll to position [27, 0]
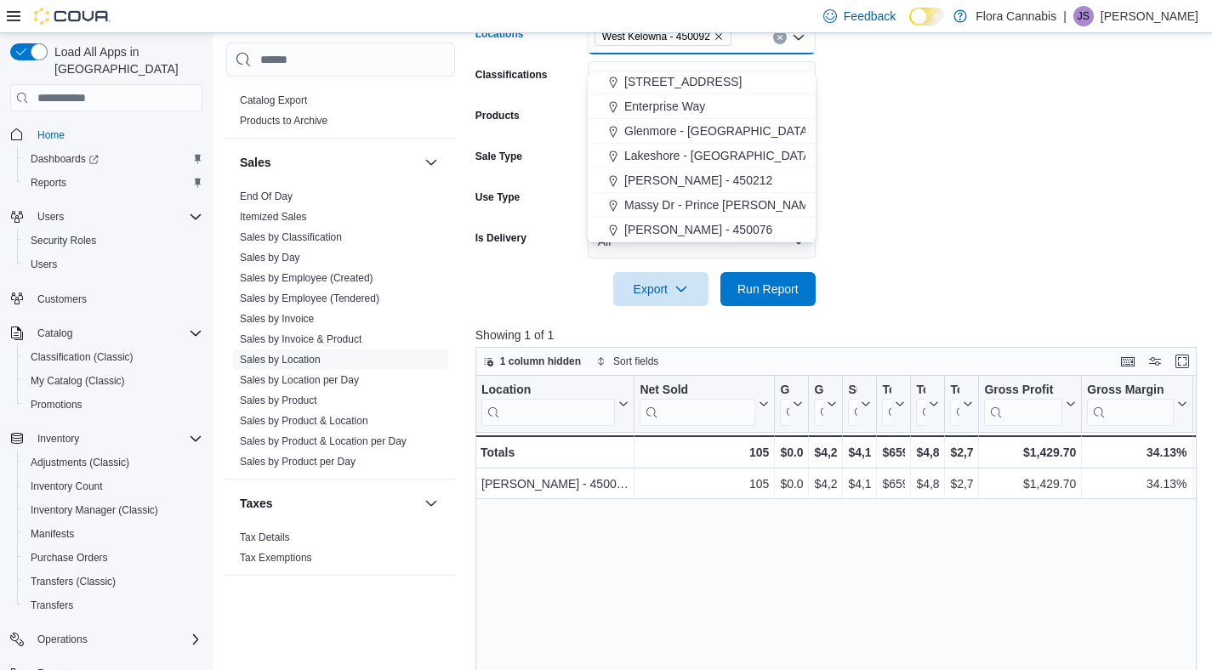
click at [917, 241] on form "Date Range [DATE] Locations [GEOGRAPHIC_DATA] - 450092 Combo box. Selected. [GE…" at bounding box center [839, 132] width 729 height 347
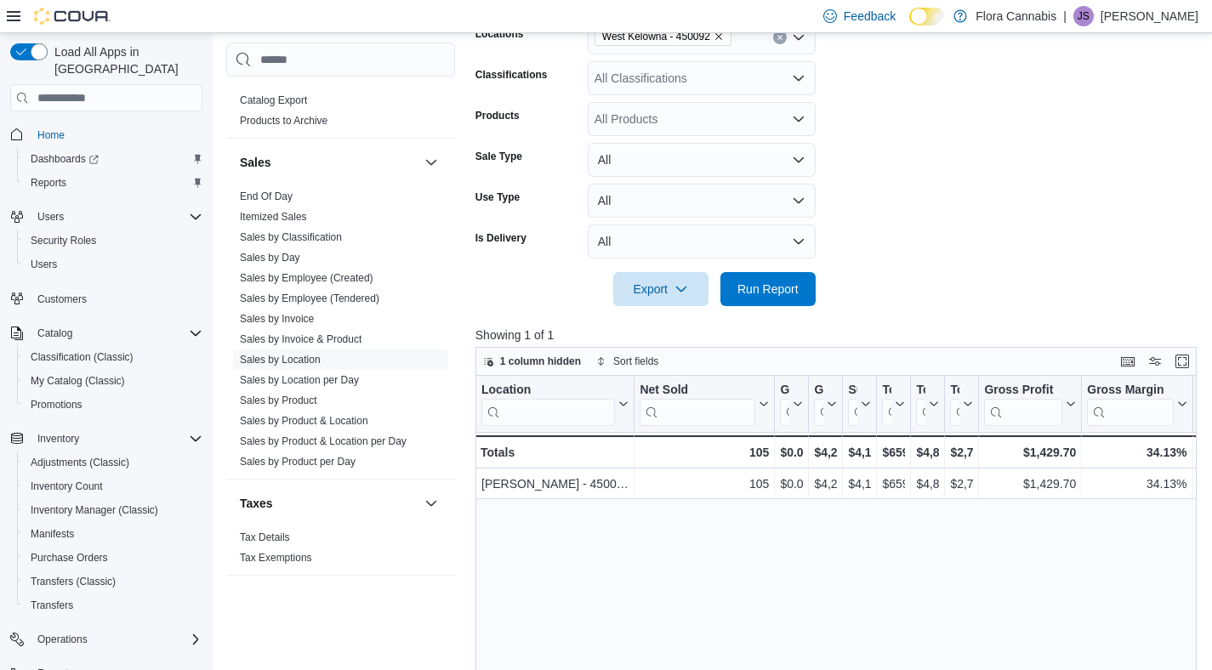
click at [756, 326] on div at bounding box center [839, 316] width 729 height 20
click at [765, 272] on div at bounding box center [839, 265] width 729 height 14
click at [772, 305] on span "Run Report" at bounding box center [767, 288] width 75 height 34
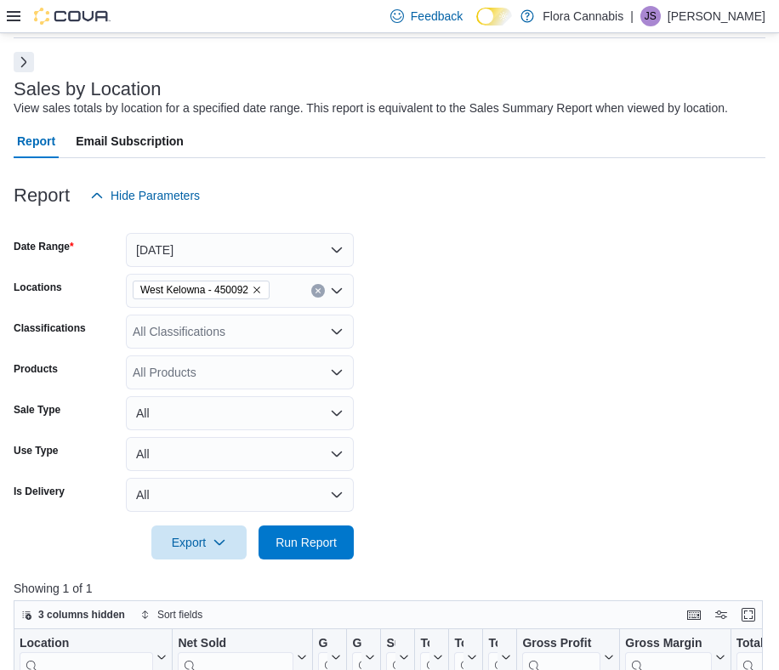
scroll to position [85, 0]
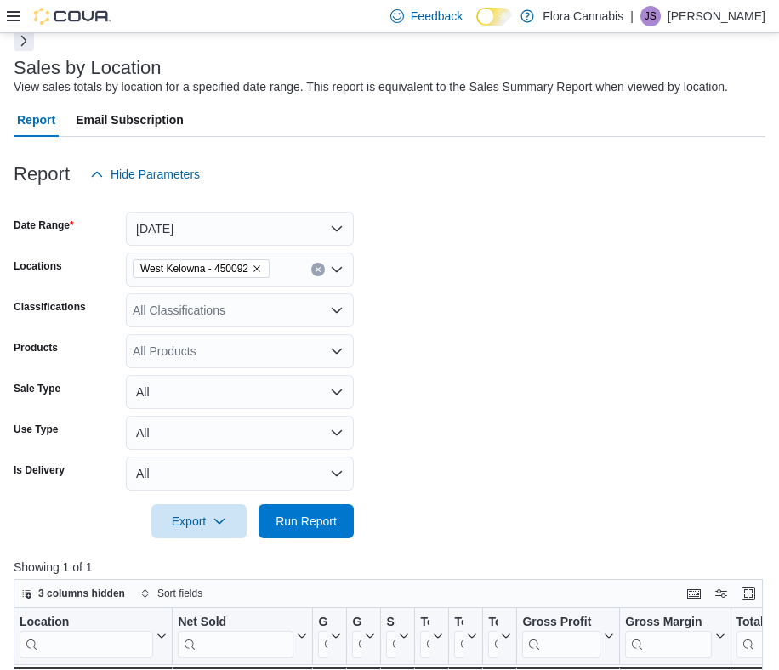
click at [262, 270] on icon "Remove West Kelowna - 450092 from selection in this group" at bounding box center [257, 269] width 10 height 10
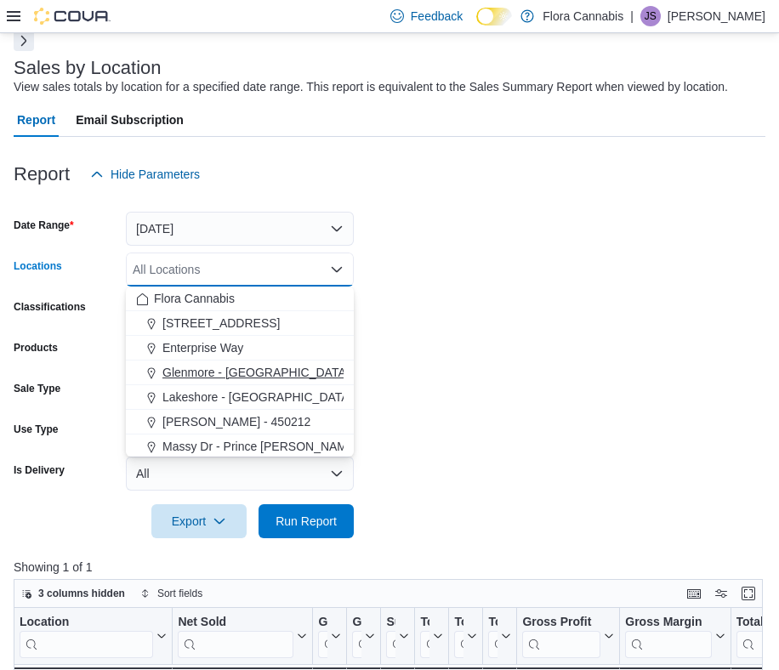
click at [199, 371] on span "Glenmore - [GEOGRAPHIC_DATA] - 450374" at bounding box center [280, 372] width 237 height 17
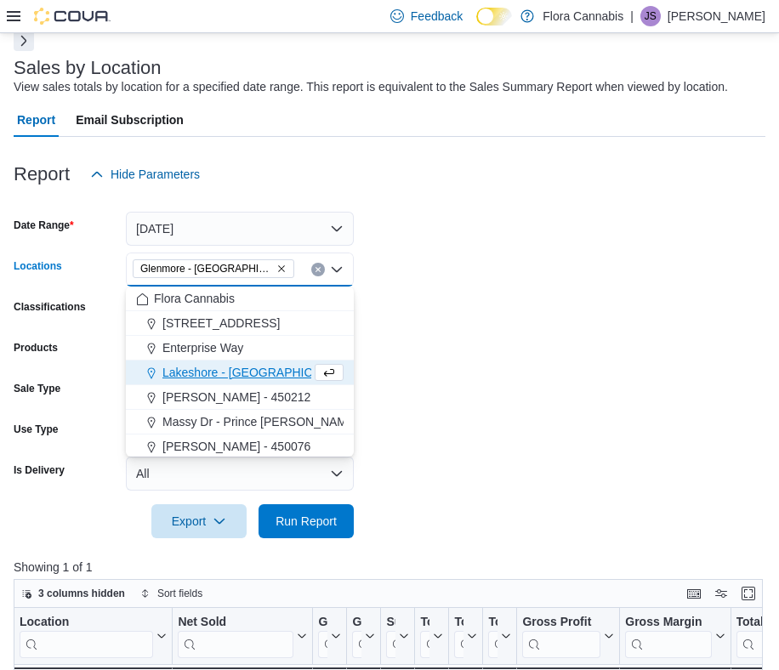
click at [497, 364] on form "Date Range [DATE] Locations [GEOGRAPHIC_DATA] - [GEOGRAPHIC_DATA] - 450374 Comb…" at bounding box center [390, 364] width 752 height 347
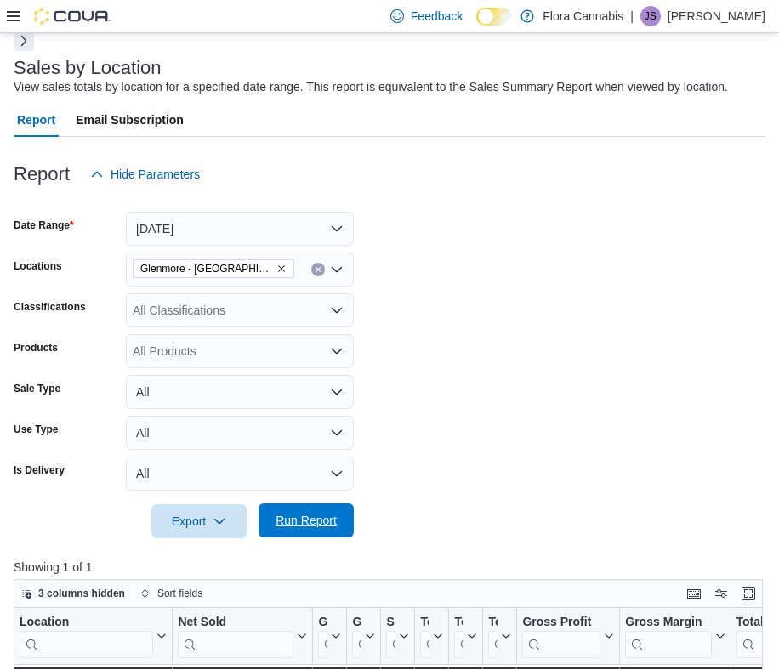
click at [307, 511] on span "Run Report" at bounding box center [306, 520] width 75 height 34
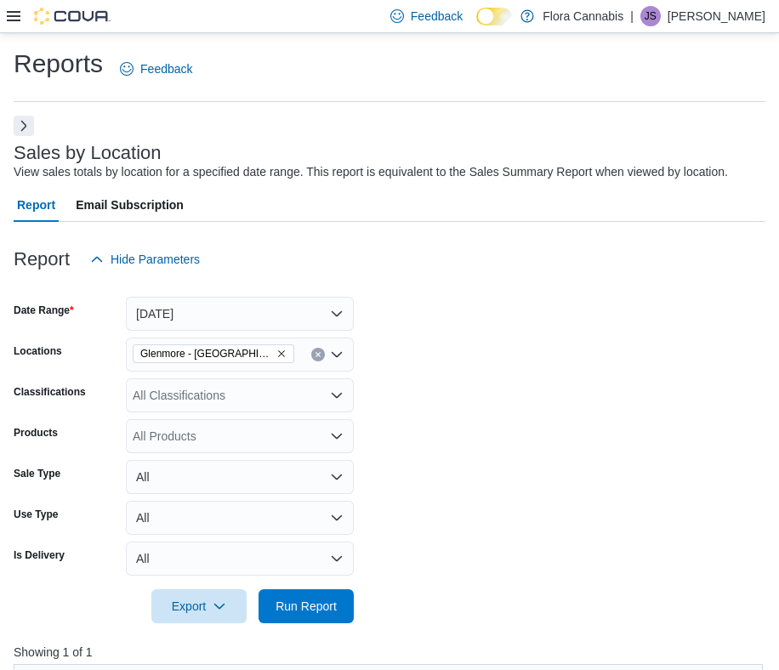
click at [11, 15] on icon at bounding box center [14, 16] width 14 height 10
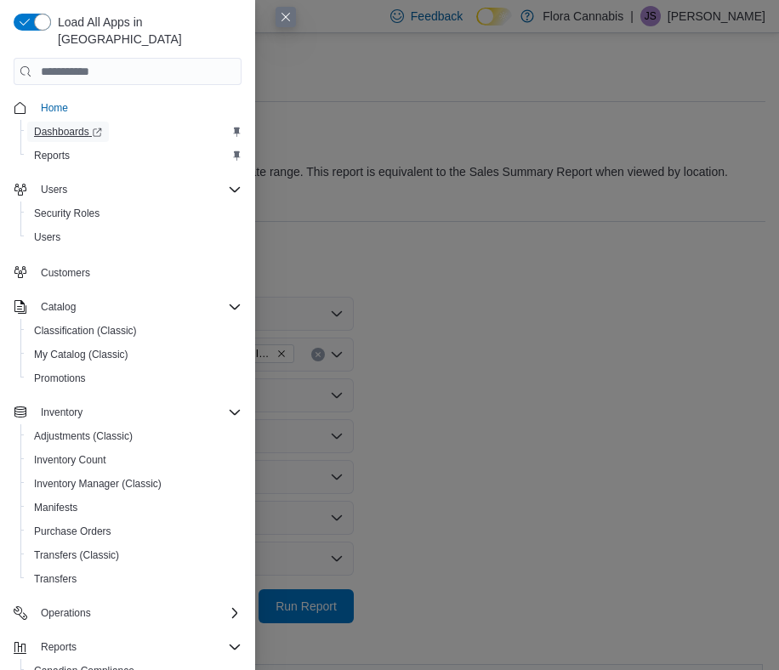
click at [91, 125] on span "Dashboards" at bounding box center [68, 132] width 68 height 14
